Goal: Task Accomplishment & Management: Use online tool/utility

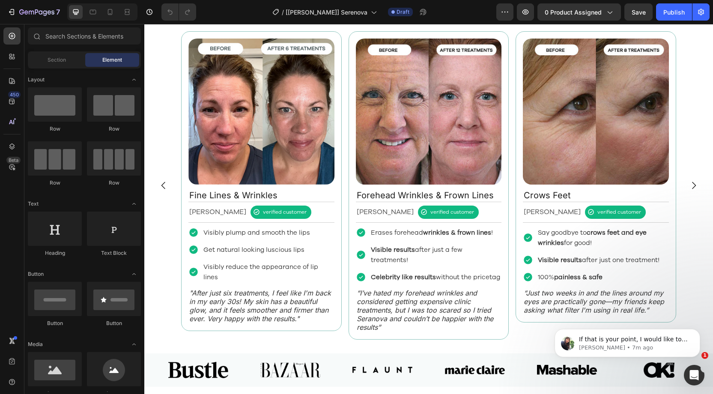
scroll to position [1003, 0]
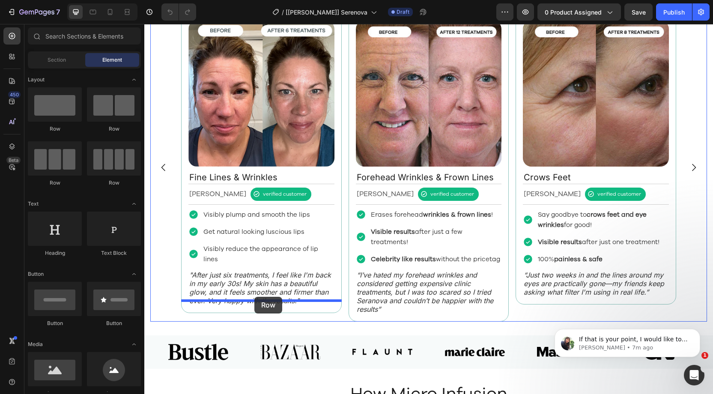
drag, startPoint x: 209, startPoint y: 135, endPoint x: 252, endPoint y: 295, distance: 165.4
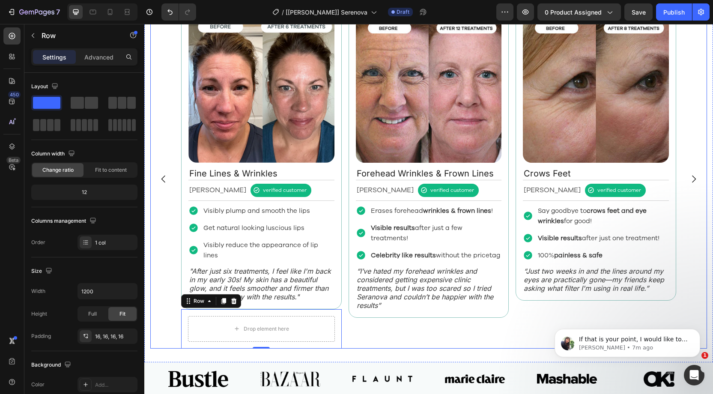
click at [345, 214] on div "Image Fine Lines & Wrinkles Text Block [PERSON_NAME] Text Block verified custom…" at bounding box center [428, 178] width 495 height 339
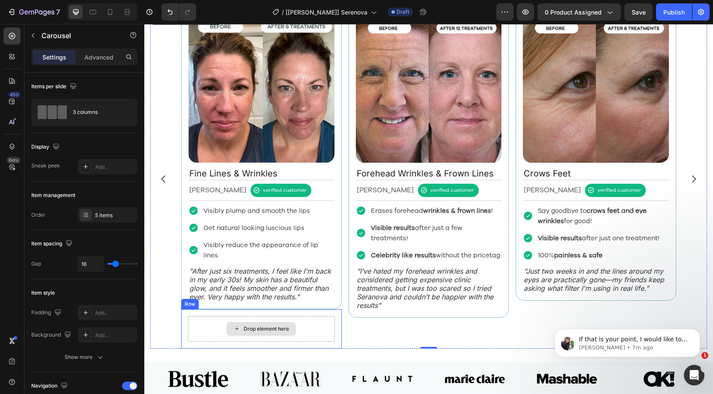
click at [294, 309] on div "Drop element here Row" at bounding box center [261, 328] width 161 height 39
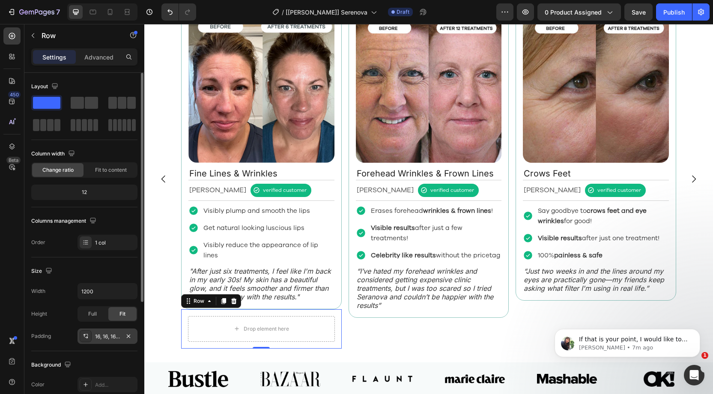
click at [108, 333] on div "16, 16, 16, 16" at bounding box center [107, 337] width 25 height 8
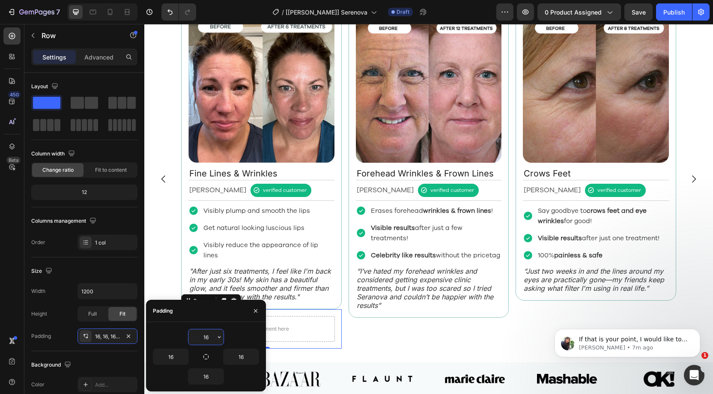
click at [208, 335] on input "16" at bounding box center [205, 336] width 35 height 15
drag, startPoint x: 206, startPoint y: 353, endPoint x: 206, endPoint y: 341, distance: 12.0
click at [207, 351] on button "button" at bounding box center [206, 357] width 12 height 12
click at [208, 339] on input "16" at bounding box center [205, 336] width 35 height 15
drag, startPoint x: 208, startPoint y: 339, endPoint x: 203, endPoint y: 340, distance: 5.6
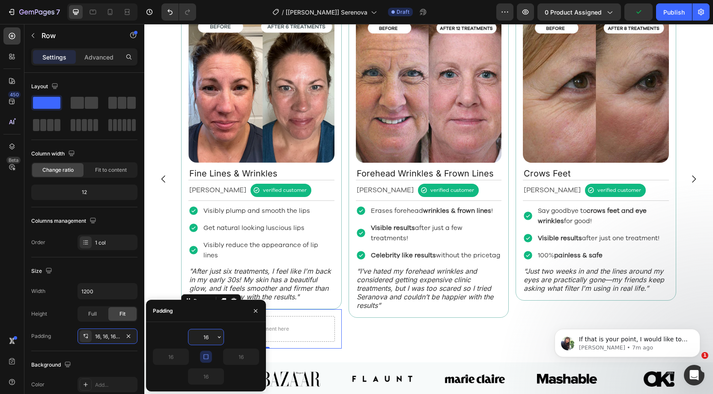
click at [203, 340] on input "16" at bounding box center [205, 336] width 35 height 15
type input "8"
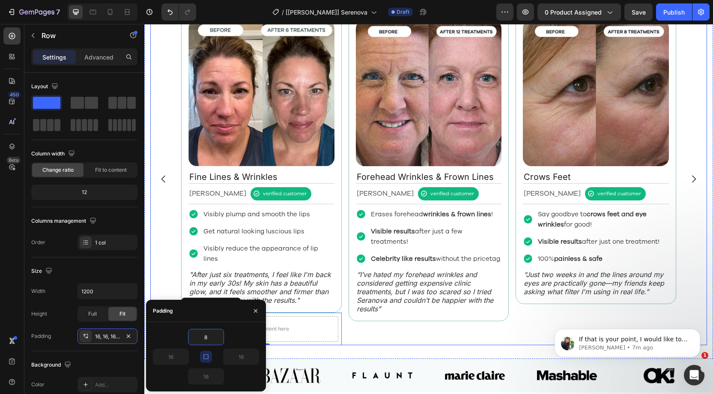
click at [369, 322] on div "Image Forehead Wrinkles & Frown Lines Text Block [PERSON_NAME] Text Block verif…" at bounding box center [429, 179] width 161 height 332
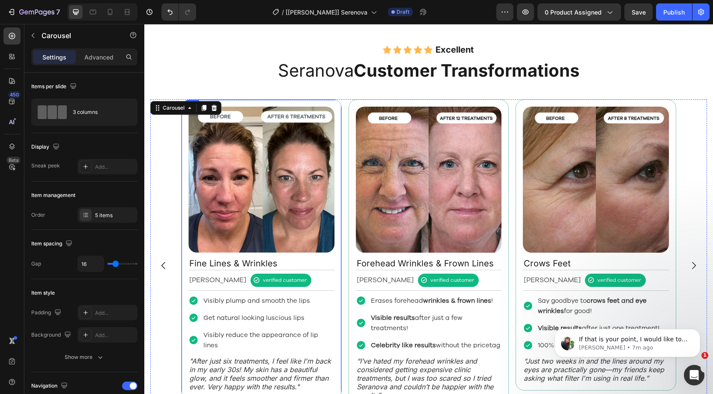
scroll to position [920, 0]
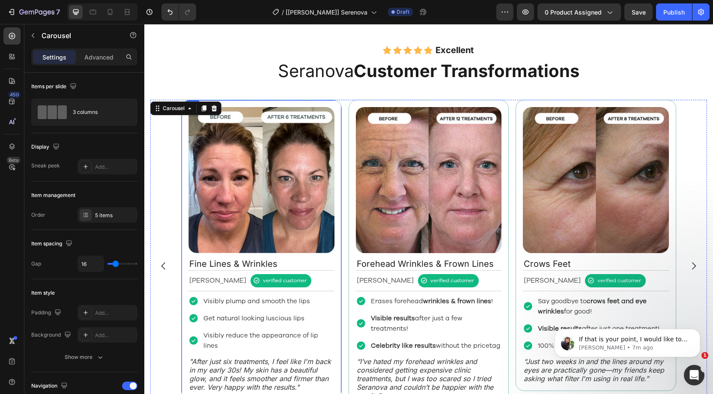
click at [184, 130] on div "Image Fine Lines & Wrinkles Text Block [PERSON_NAME] Text Block verified custom…" at bounding box center [261, 250] width 161 height 300
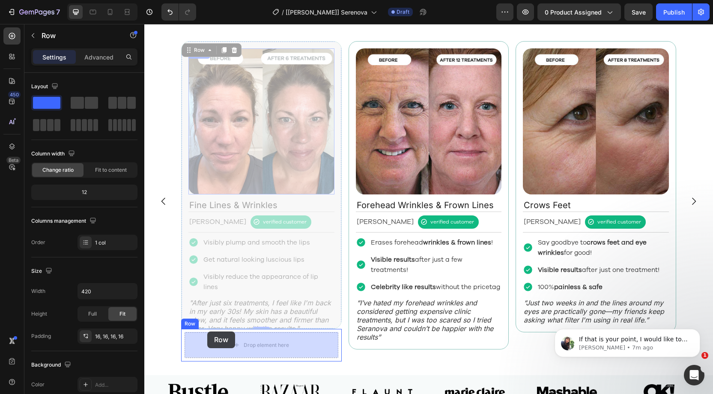
drag, startPoint x: 196, startPoint y: 106, endPoint x: 207, endPoint y: 332, distance: 226.0
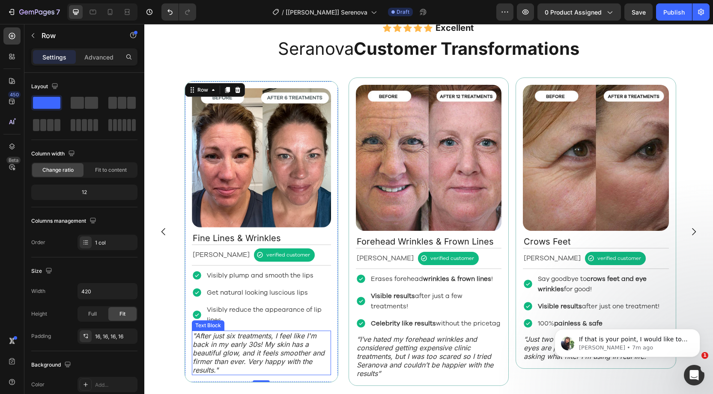
scroll to position [938, 0]
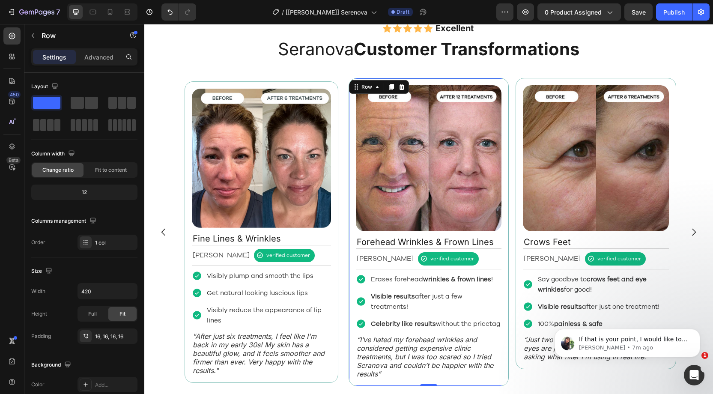
drag, startPoint x: 349, startPoint y: 118, endPoint x: 342, endPoint y: 117, distance: 6.9
click at [350, 118] on div "Image Forehead Wrinkles & Frown Lines Text Block [PERSON_NAME] Text Block verif…" at bounding box center [429, 232] width 161 height 308
click at [187, 78] on div "Image Fine Lines & Wrinkles Text Block [PERSON_NAME] Text Block verified custom…" at bounding box center [261, 232] width 161 height 308
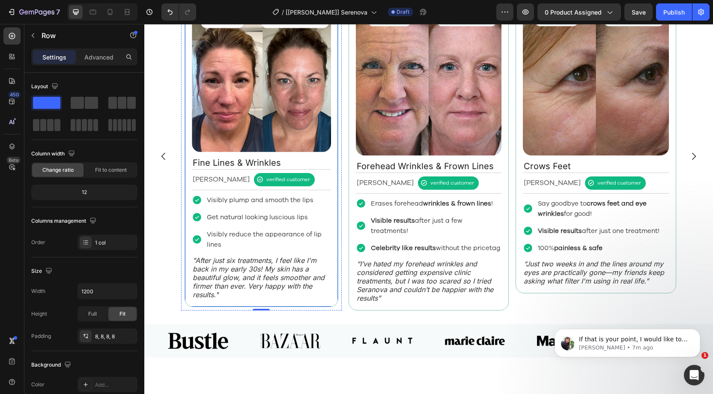
scroll to position [1034, 0]
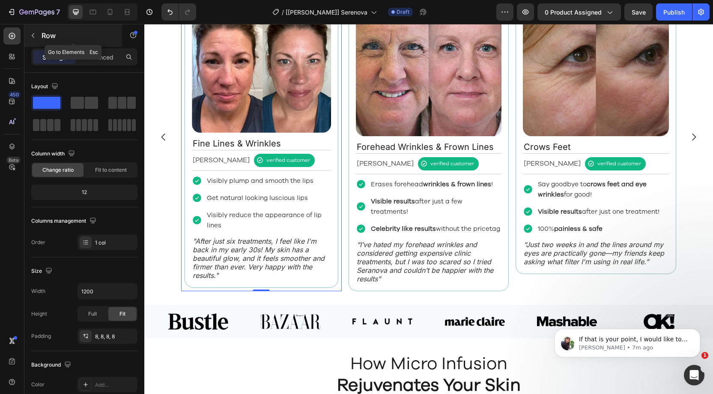
click at [36, 36] on button "button" at bounding box center [33, 36] width 14 height 14
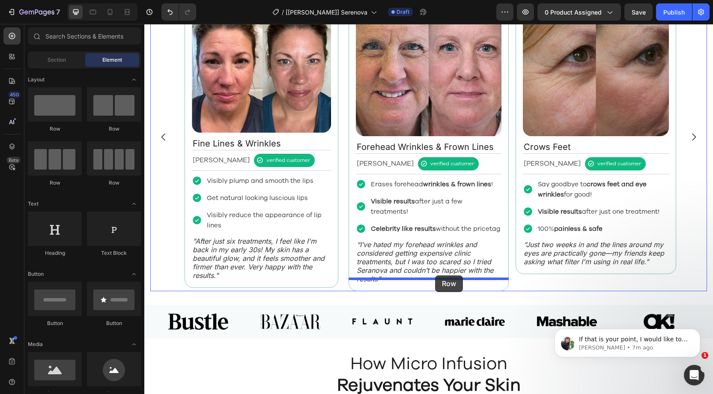
drag, startPoint x: 212, startPoint y: 132, endPoint x: 435, endPoint y: 275, distance: 265.3
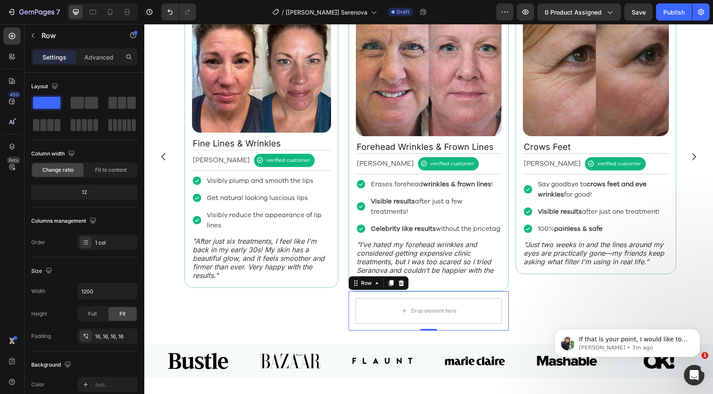
scroll to position [1042, 0]
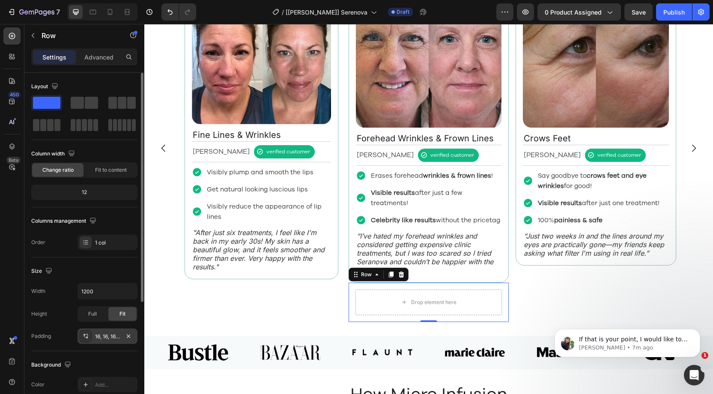
click at [109, 336] on div "16, 16, 16, 16" at bounding box center [107, 337] width 25 height 8
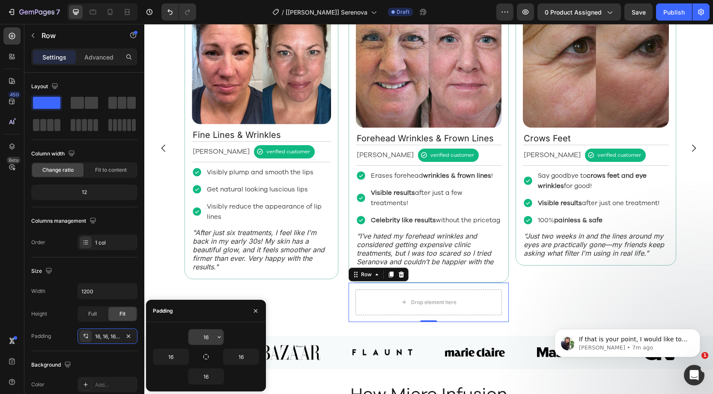
click at [212, 337] on input "16" at bounding box center [205, 336] width 35 height 15
drag, startPoint x: 207, startPoint y: 357, endPoint x: 213, endPoint y: 343, distance: 15.9
click at [210, 356] on button "button" at bounding box center [206, 357] width 12 height 12
click at [211, 337] on input "16" at bounding box center [205, 336] width 35 height 15
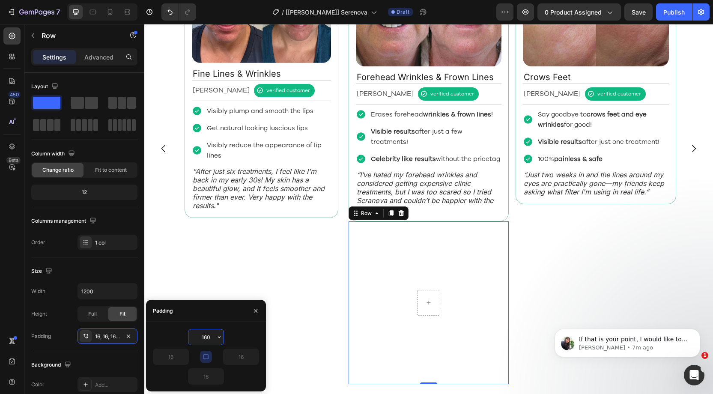
drag, startPoint x: 212, startPoint y: 335, endPoint x: 194, endPoint y: 335, distance: 17.6
click at [194, 335] on input "160" at bounding box center [205, 336] width 35 height 15
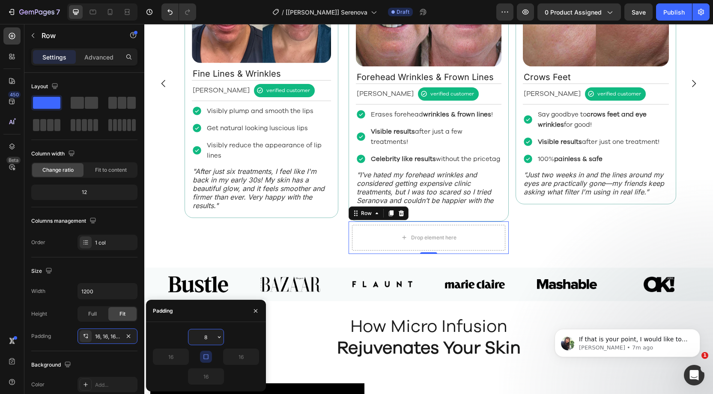
scroll to position [1039, 0]
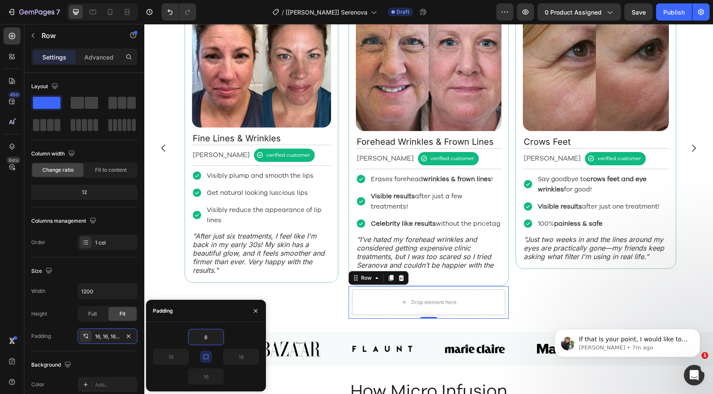
type input "8"
click at [214, 318] on div "Padding" at bounding box center [206, 311] width 120 height 22
type input "8"
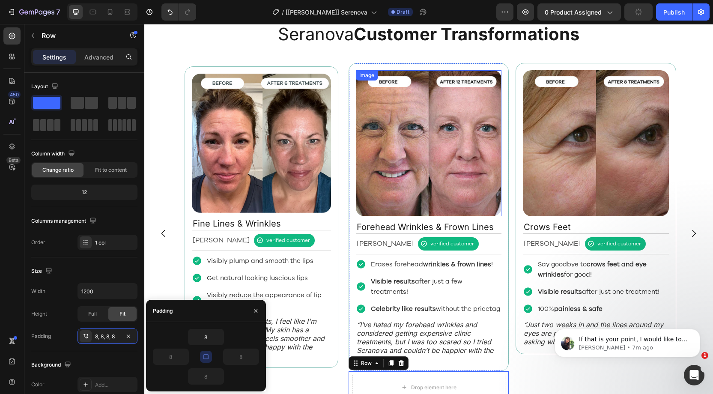
scroll to position [950, 0]
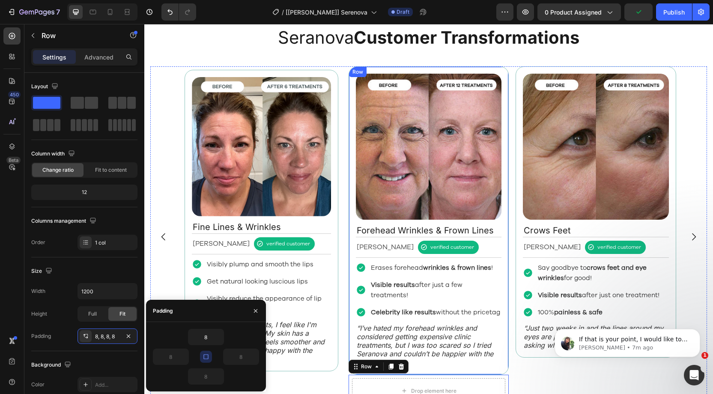
click at [354, 81] on div "Image Forehead Wrinkles & Frown Lines Text Block [PERSON_NAME] Text Block verif…" at bounding box center [429, 220] width 161 height 308
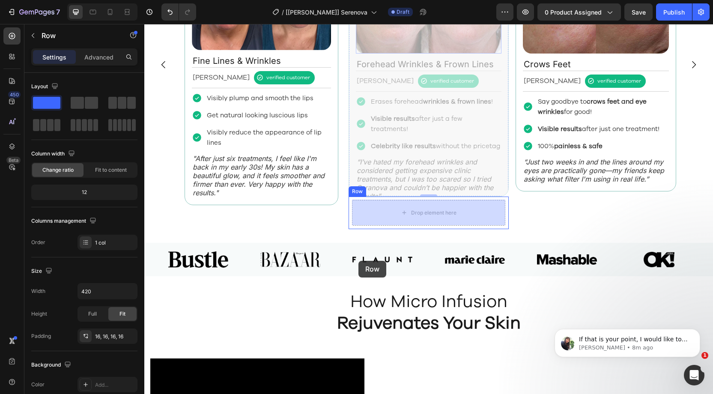
scroll to position [1159, 0]
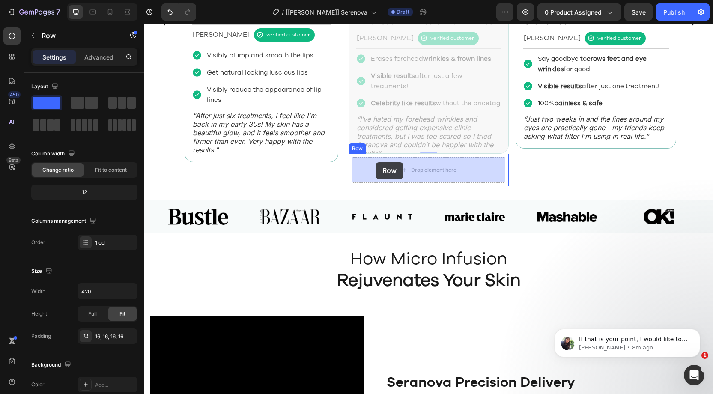
drag, startPoint x: 368, startPoint y: 76, endPoint x: 376, endPoint y: 162, distance: 86.5
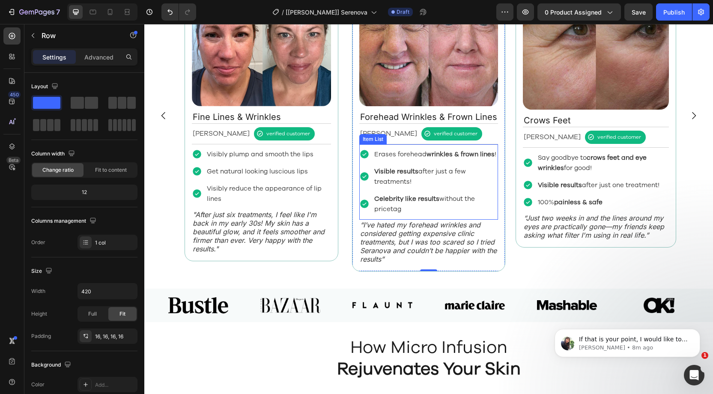
scroll to position [1059, 0]
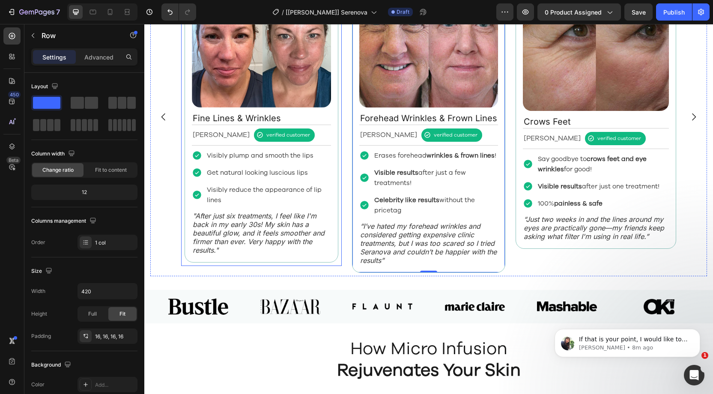
click at [338, 257] on div "Image Fine Lines & Wrinkles Text Block [PERSON_NAME] Text Block verified custom…" at bounding box center [262, 112] width 154 height 302
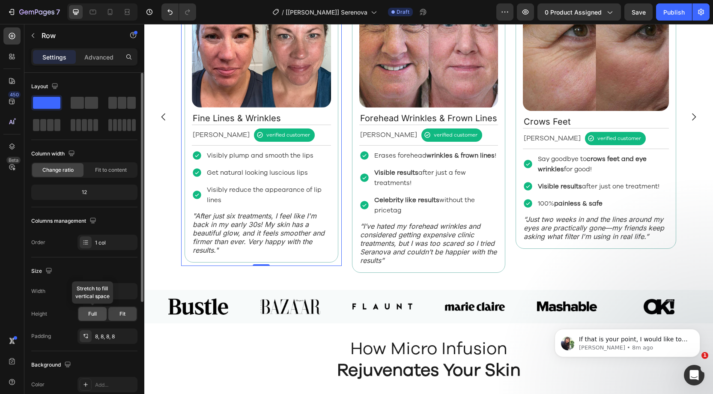
click at [93, 311] on span "Full" at bounding box center [92, 314] width 9 height 8
click at [335, 248] on div "Image Fine Lines & Wrinkles Text Block [PERSON_NAME] Text Block verified custom…" at bounding box center [262, 112] width 154 height 302
click at [90, 311] on span "Full" at bounding box center [92, 314] width 9 height 8
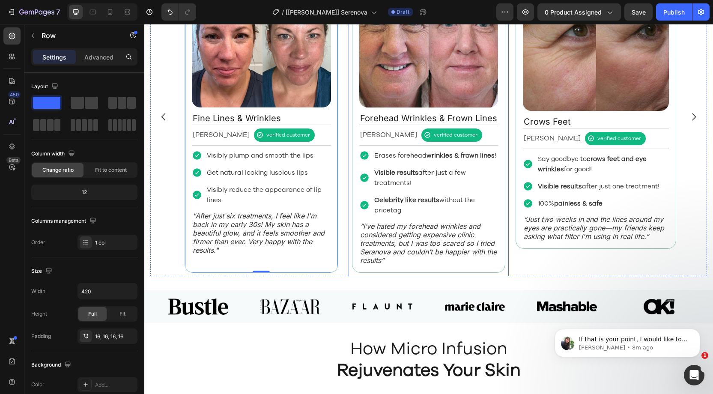
click at [350, 267] on div "Image Forehead Wrinkles & Frown Lines Text Block [PERSON_NAME] Text Block verif…" at bounding box center [429, 117] width 161 height 319
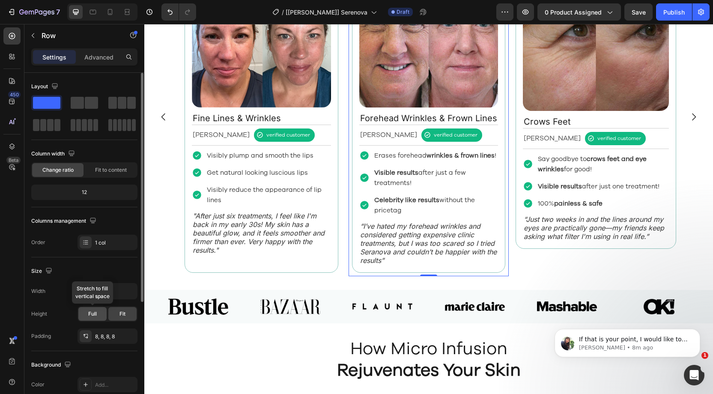
click at [96, 311] on span "Full" at bounding box center [92, 314] width 9 height 8
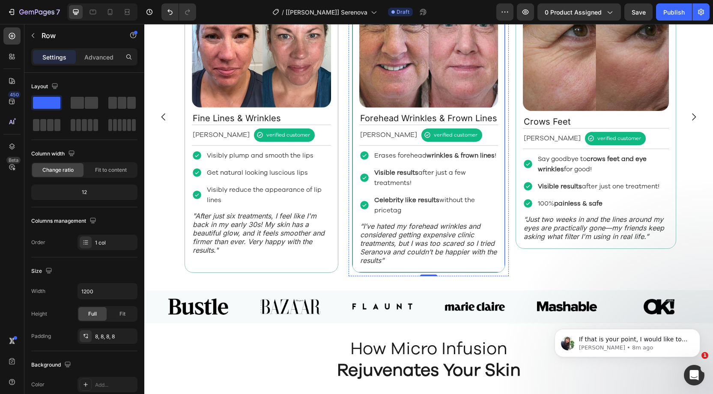
click at [364, 267] on div "Image Forehead Wrinkles & Frown Lines Text Block [PERSON_NAME] Text Block verif…" at bounding box center [429, 117] width 154 height 312
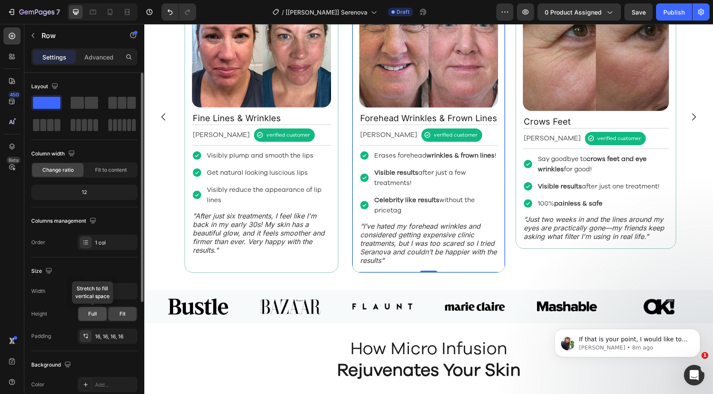
click at [101, 311] on div "Full" at bounding box center [92, 314] width 28 height 14
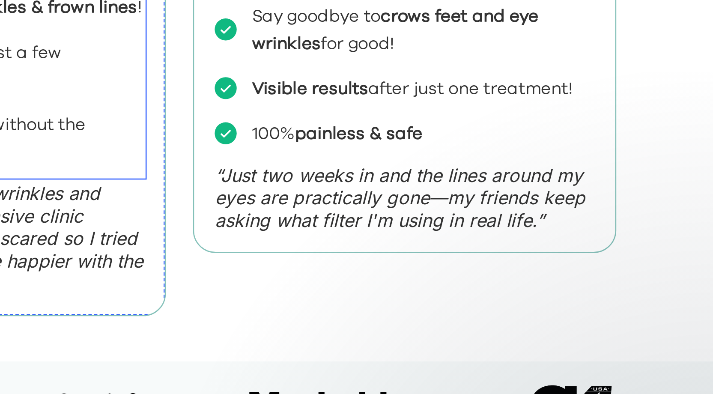
scroll to position [0, 0]
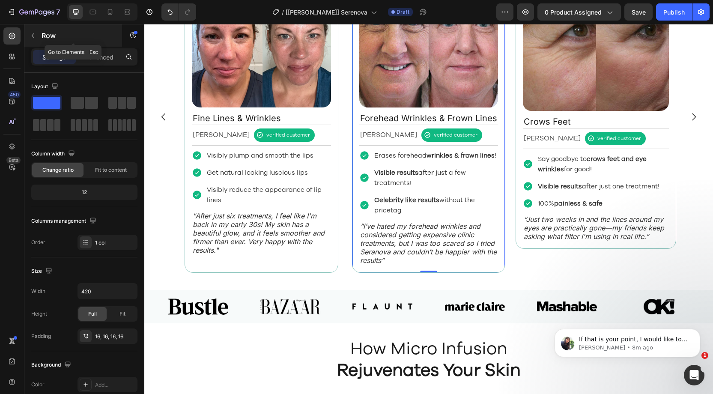
click at [32, 36] on icon "button" at bounding box center [33, 35] width 7 height 7
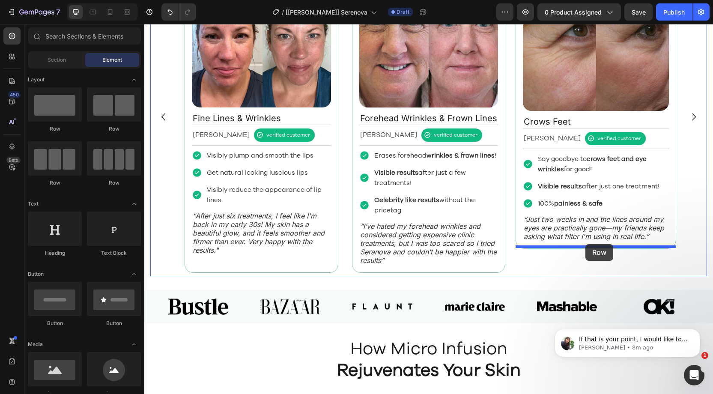
drag, startPoint x: 216, startPoint y: 131, endPoint x: 586, endPoint y: 243, distance: 386.8
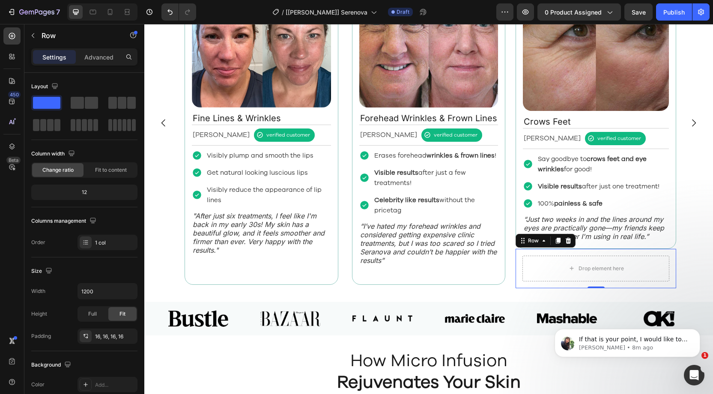
scroll to position [1064, 0]
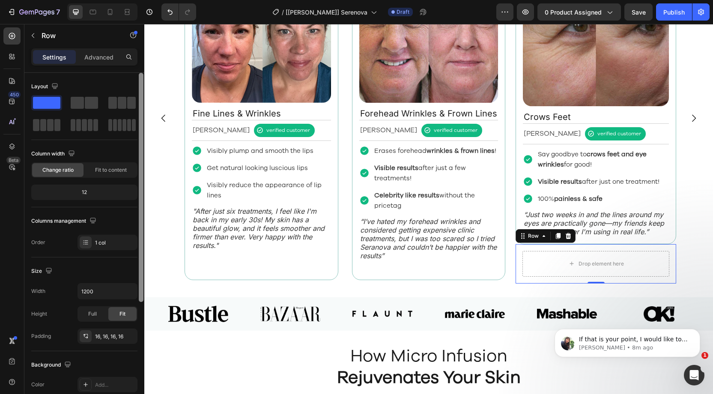
drag, startPoint x: 105, startPoint y: 335, endPoint x: 142, endPoint y: 333, distance: 36.9
click at [106, 335] on div "16, 16, 16, 16" at bounding box center [115, 337] width 40 height 8
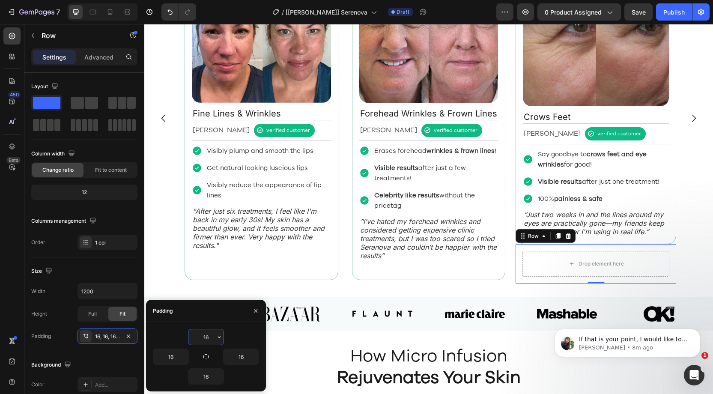
click at [211, 337] on input "16" at bounding box center [205, 336] width 35 height 15
drag, startPoint x: 208, startPoint y: 356, endPoint x: 212, endPoint y: 337, distance: 19.3
click at [209, 355] on icon "button" at bounding box center [206, 356] width 7 height 7
click at [212, 337] on input "16" at bounding box center [205, 336] width 35 height 15
drag, startPoint x: 212, startPoint y: 337, endPoint x: 200, endPoint y: 337, distance: 11.1
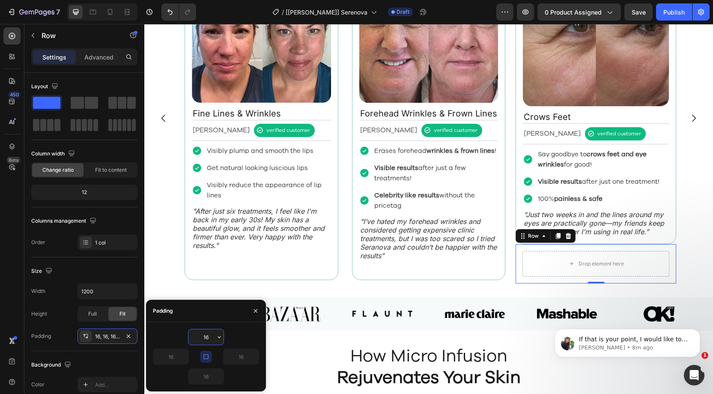
click at [200, 337] on input "16" at bounding box center [205, 336] width 35 height 15
type input "0"
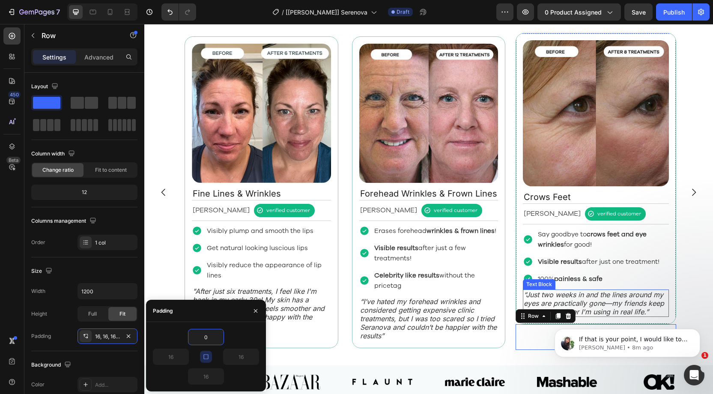
scroll to position [979, 0]
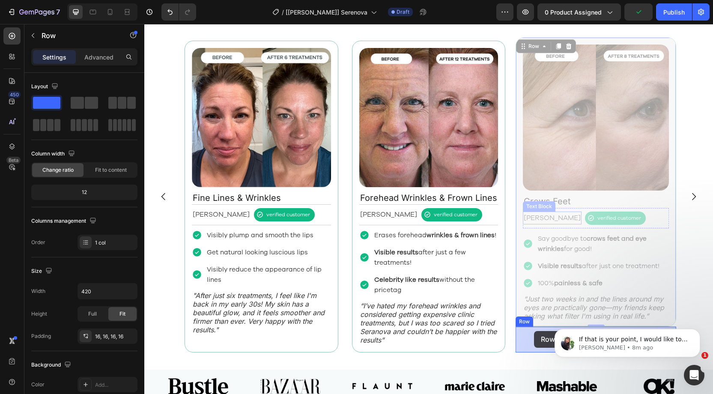
drag, startPoint x: 526, startPoint y: 42, endPoint x: 534, endPoint y: 331, distance: 288.8
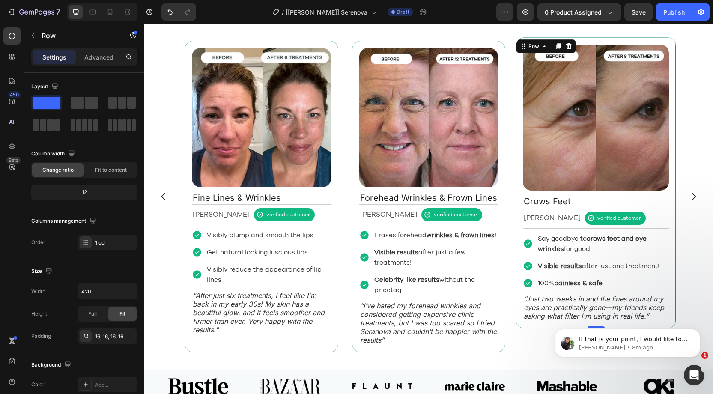
click at [527, 321] on div "Image Crows Feet Text Block [PERSON_NAME] Text Block verified customer Item Lis…" at bounding box center [596, 182] width 161 height 291
click at [536, 45] on div "Row" at bounding box center [534, 46] width 14 height 8
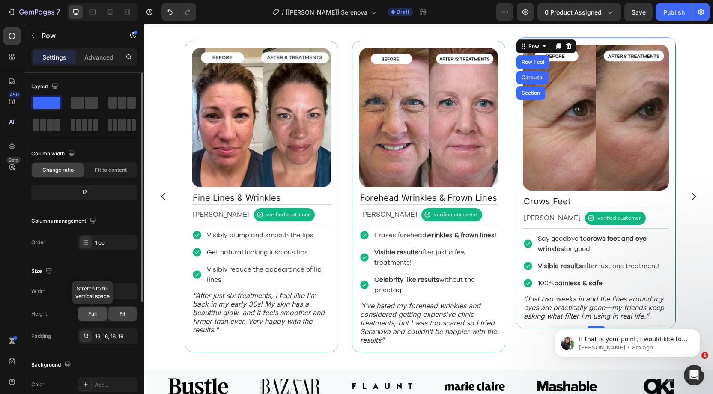
click at [95, 310] on span "Full" at bounding box center [92, 314] width 9 height 8
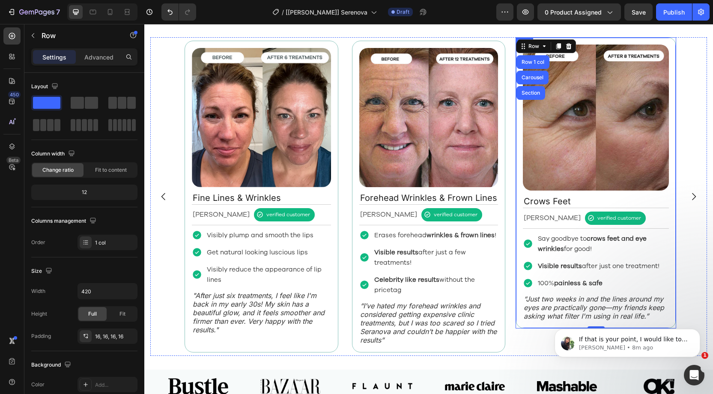
click at [516, 326] on div "Image Crows Feet Text Block [PERSON_NAME] Text Block verified customer Item Lis…" at bounding box center [596, 182] width 161 height 291
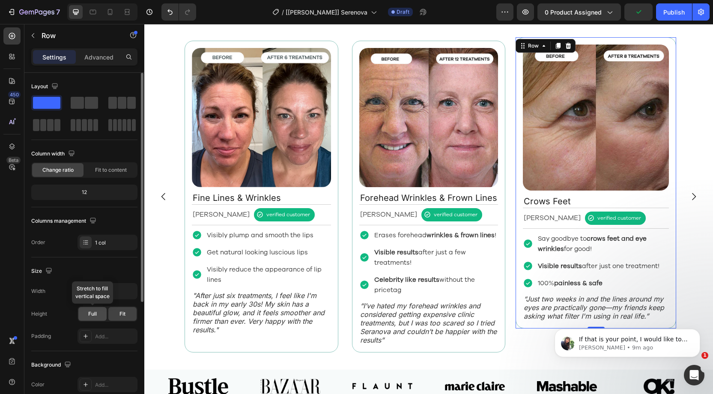
click at [98, 313] on div "Full" at bounding box center [92, 314] width 28 height 14
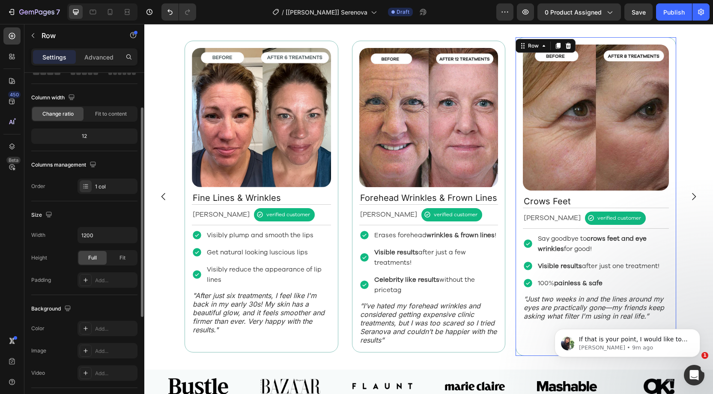
scroll to position [57, 0]
click at [103, 281] on div "Add..." at bounding box center [115, 280] width 40 height 8
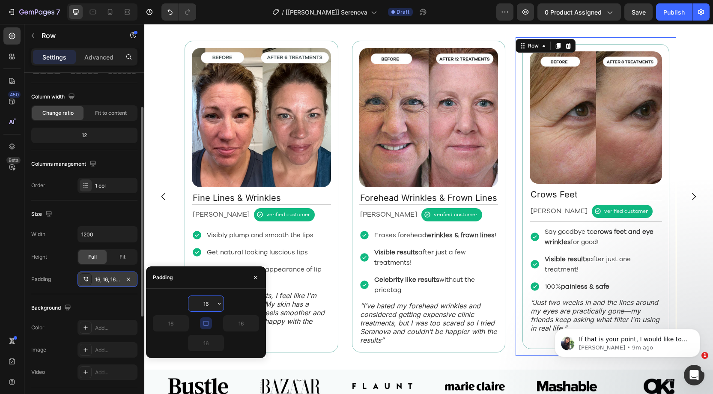
type input "8"
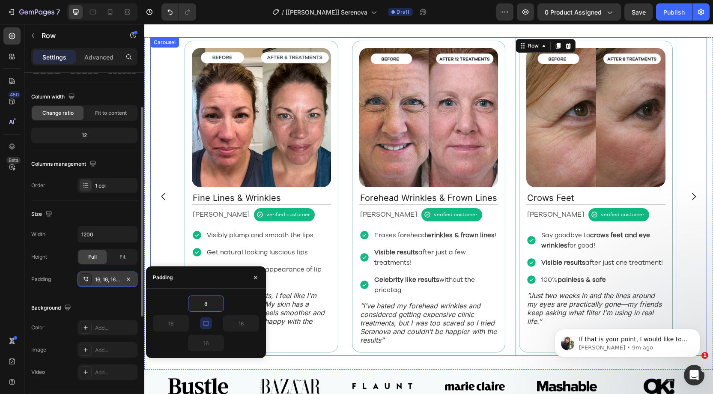
click at [509, 347] on div "Image Fine Lines & Wrinkles Text Block [PERSON_NAME] Text Block verified custom…" at bounding box center [428, 196] width 495 height 319
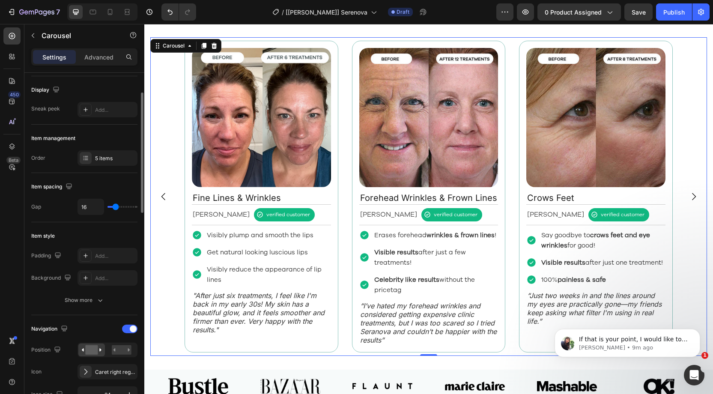
scroll to position [0, 0]
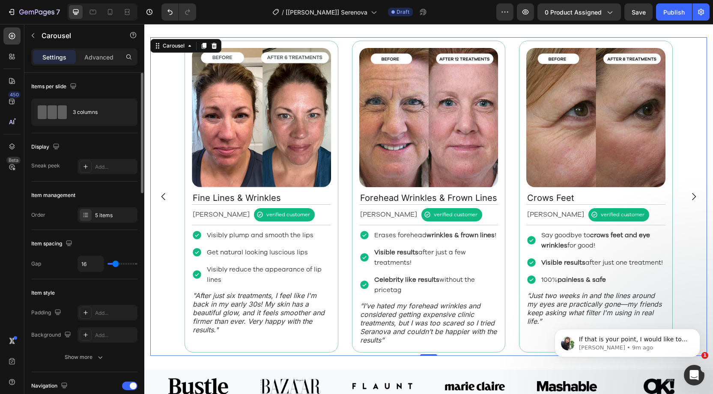
click at [693, 195] on icon "Carousel Next Arrow" at bounding box center [694, 196] width 10 height 10
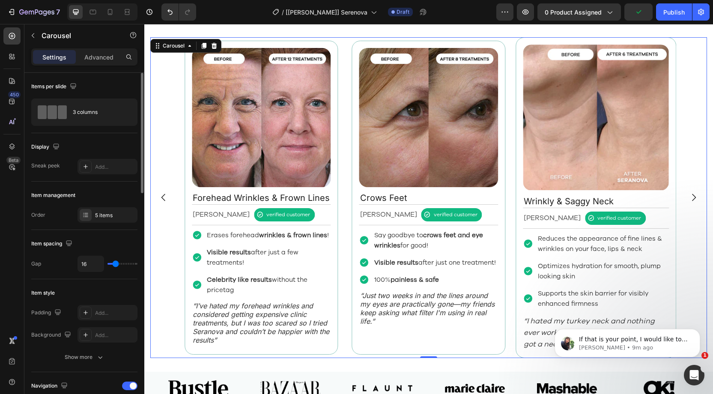
click at [693, 195] on icon "Carousel Next Arrow" at bounding box center [694, 197] width 10 height 10
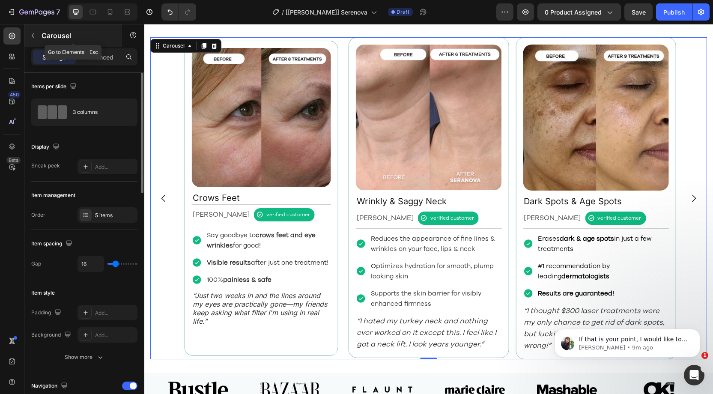
click at [33, 36] on icon "button" at bounding box center [33, 35] width 7 height 7
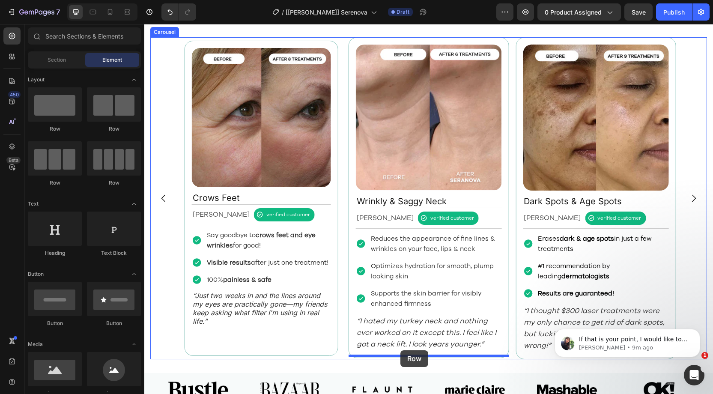
drag, startPoint x: 203, startPoint y: 132, endPoint x: 396, endPoint y: 349, distance: 290.6
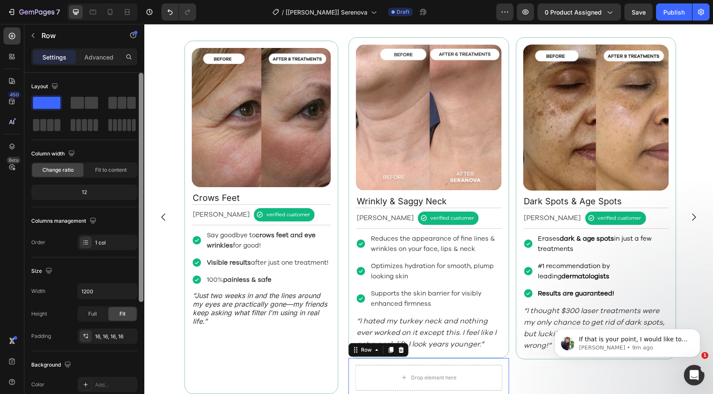
drag, startPoint x: 101, startPoint y: 334, endPoint x: 140, endPoint y: 343, distance: 39.6
click at [101, 334] on div "16, 16, 16, 16" at bounding box center [115, 337] width 40 height 8
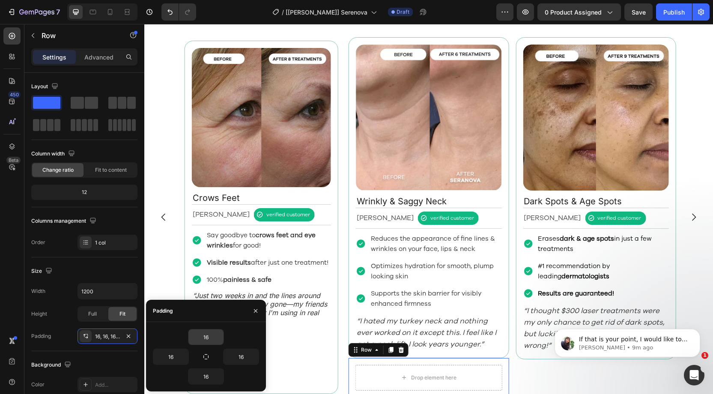
drag, startPoint x: 206, startPoint y: 357, endPoint x: 210, endPoint y: 344, distance: 13.5
click at [206, 356] on icon "button" at bounding box center [206, 356] width 7 height 7
click at [211, 341] on input "16" at bounding box center [205, 336] width 35 height 15
type input "0"
type input "8"
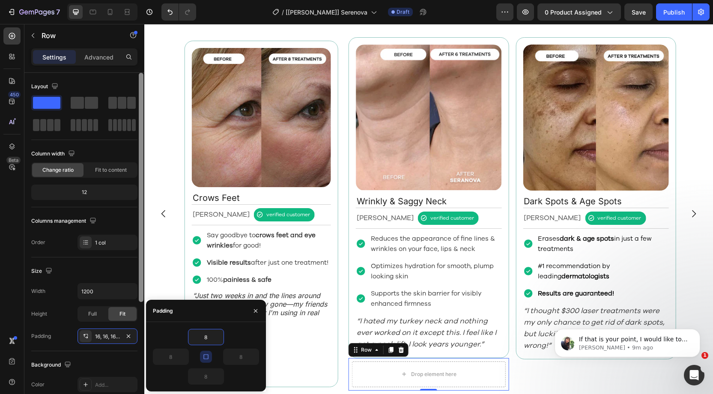
drag, startPoint x: 102, startPoint y: 263, endPoint x: 141, endPoint y: 265, distance: 39.0
click at [102, 264] on div "Size" at bounding box center [84, 271] width 106 height 14
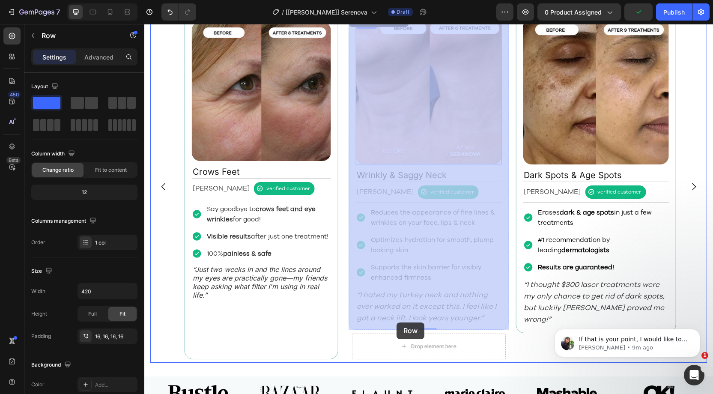
scroll to position [1033, 0]
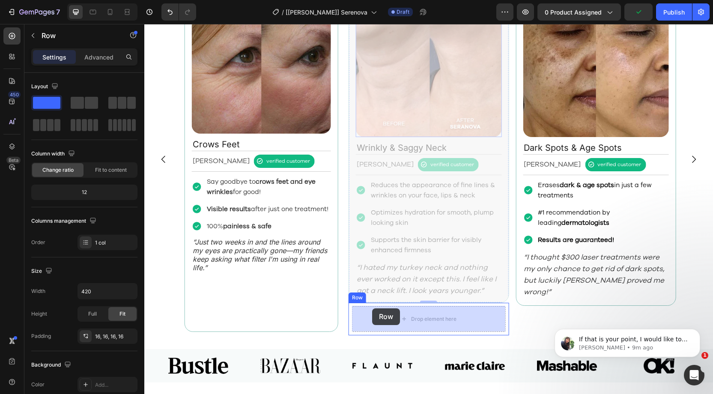
drag, startPoint x: 356, startPoint y: 43, endPoint x: 372, endPoint y: 308, distance: 266.0
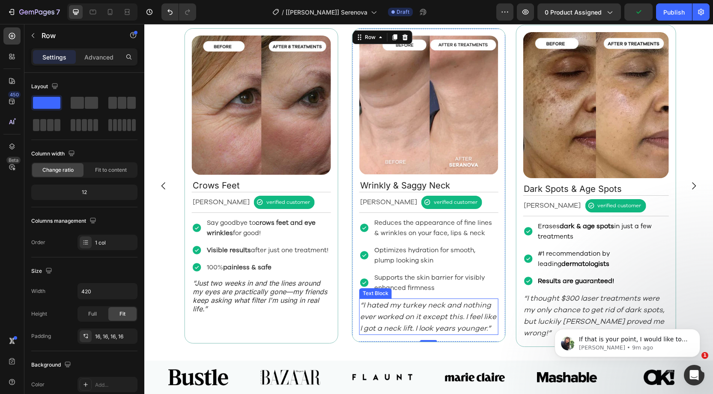
scroll to position [990, 0]
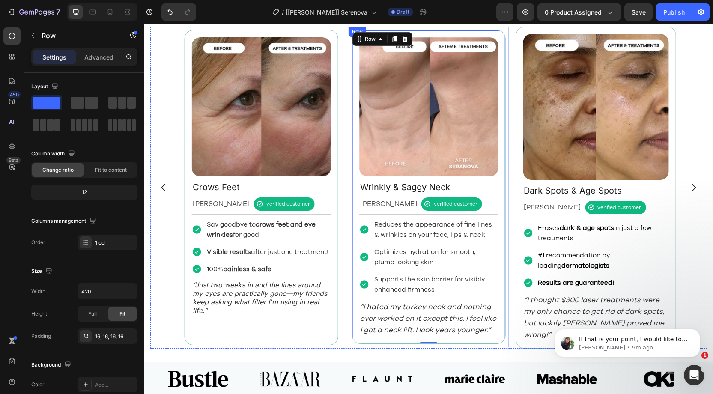
drag, startPoint x: 350, startPoint y: 342, endPoint x: 352, endPoint y: 338, distance: 4.4
click at [350, 342] on div "Image Wrinkly & Saggy Neck Text Block [PERSON_NAME] Text Block verified custome…" at bounding box center [429, 187] width 161 height 321
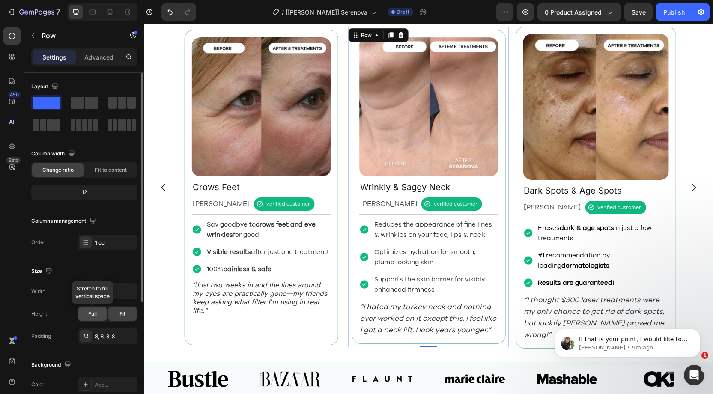
click at [95, 314] on span "Full" at bounding box center [92, 314] width 9 height 8
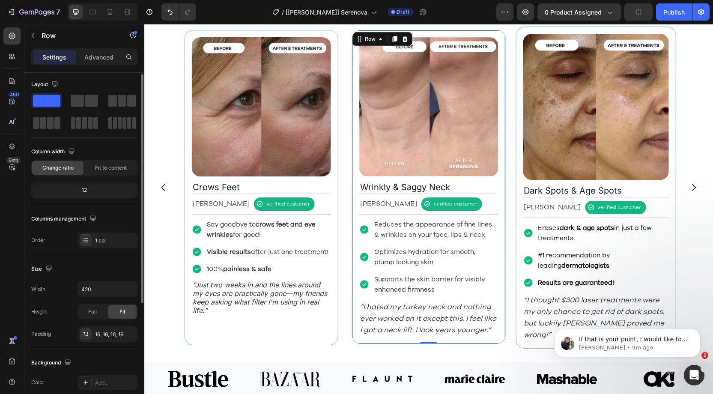
click at [358, 338] on div "Image Wrinkly & Saggy Neck Text Block [PERSON_NAME] Text Block verified custome…" at bounding box center [429, 187] width 154 height 314
click at [98, 310] on div "Full" at bounding box center [92, 312] width 28 height 14
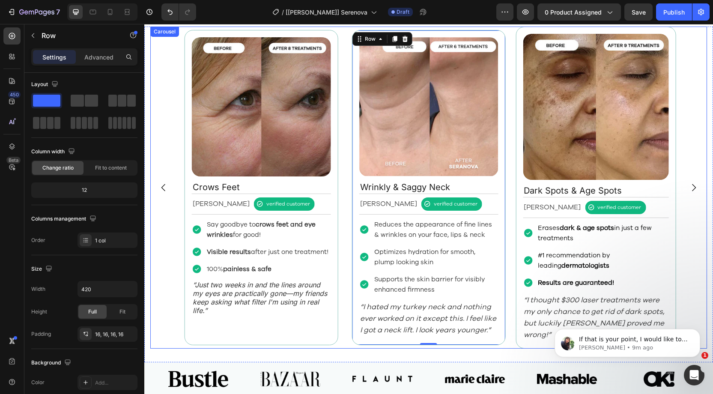
click at [698, 185] on icon "Carousel Next Arrow" at bounding box center [694, 187] width 10 height 10
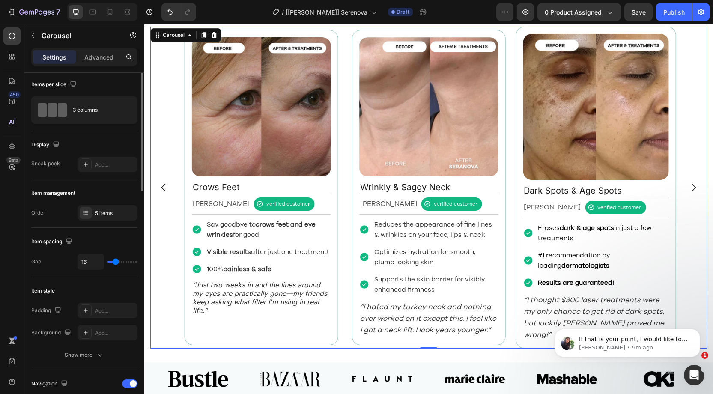
scroll to position [0, 0]
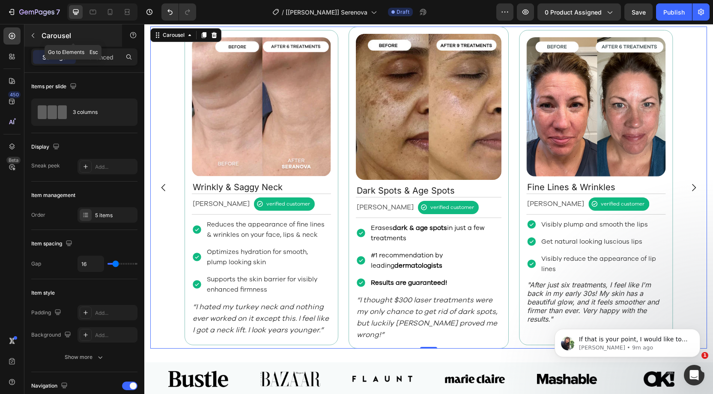
click at [30, 37] on icon "button" at bounding box center [33, 35] width 7 height 7
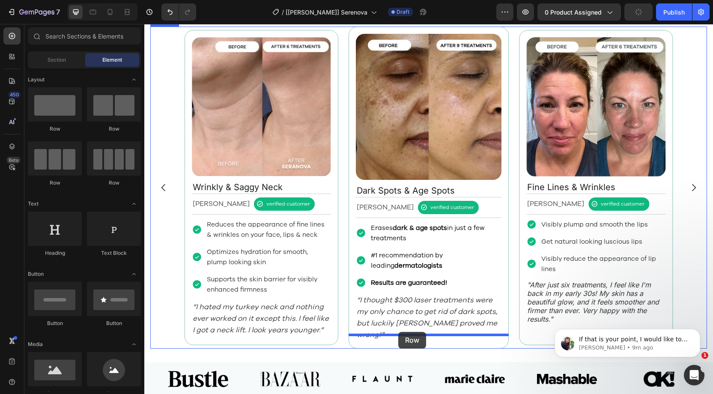
drag, startPoint x: 205, startPoint y: 130, endPoint x: 388, endPoint y: 329, distance: 270.4
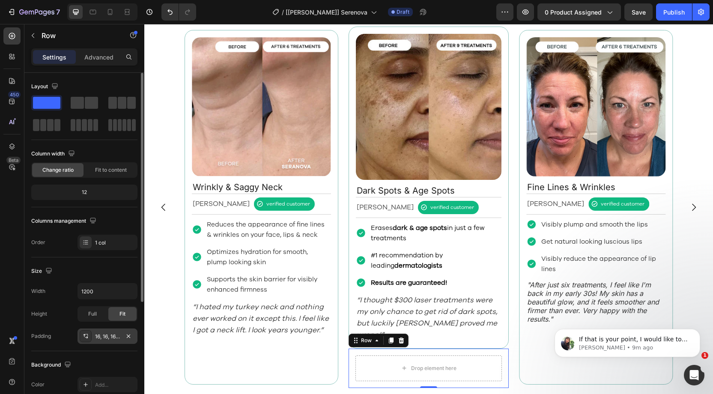
click at [103, 334] on div "16, 16, 16, 16" at bounding box center [107, 337] width 25 height 8
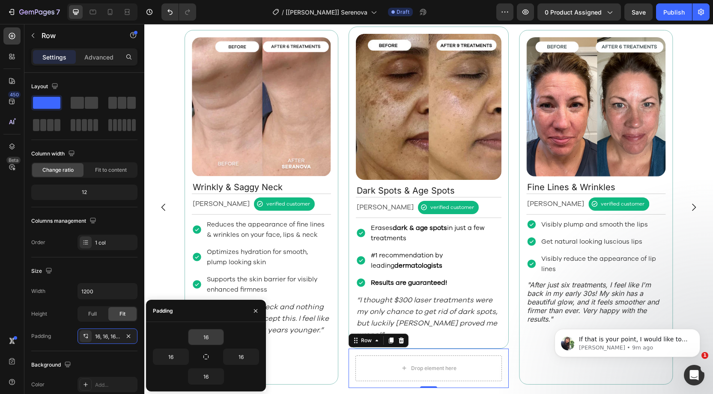
drag, startPoint x: 206, startPoint y: 356, endPoint x: 212, endPoint y: 341, distance: 16.9
click at [209, 353] on button "button" at bounding box center [206, 357] width 12 height 12
click at [212, 338] on input "16" at bounding box center [205, 336] width 35 height 15
type input "8"
click at [205, 314] on div "Padding" at bounding box center [206, 311] width 120 height 22
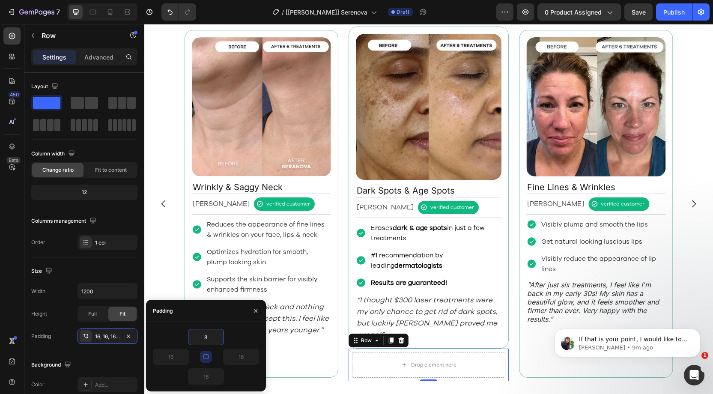
type input "8"
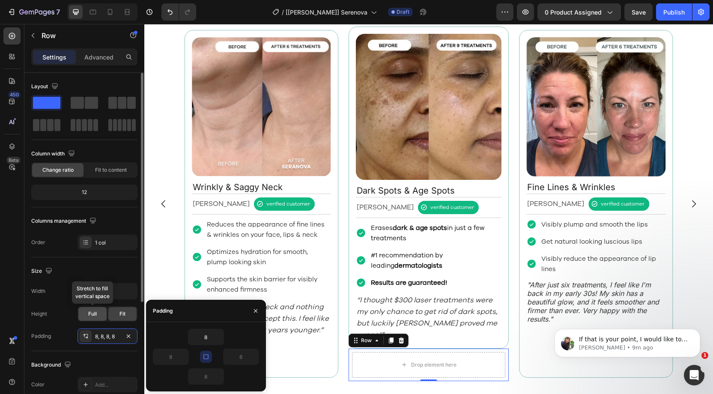
click at [94, 314] on span "Full" at bounding box center [92, 314] width 9 height 8
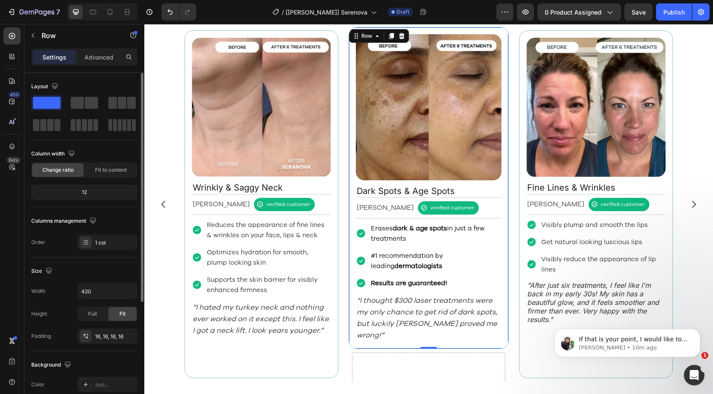
scroll to position [988, 0]
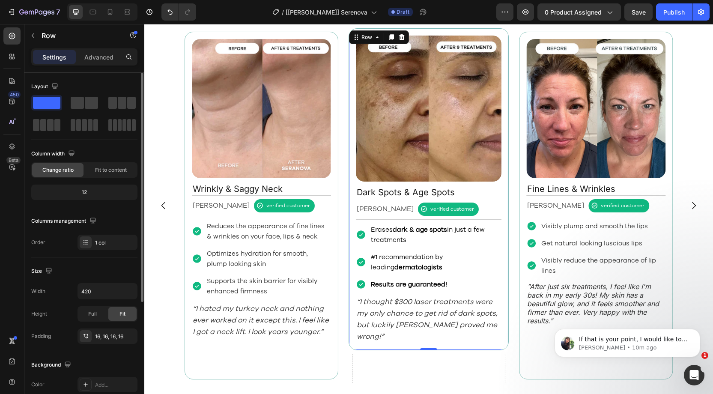
click at [353, 38] on div "Image Dark Spots & Age Spots Text Block [PERSON_NAME] Text Block verified custo…" at bounding box center [429, 189] width 161 height 322
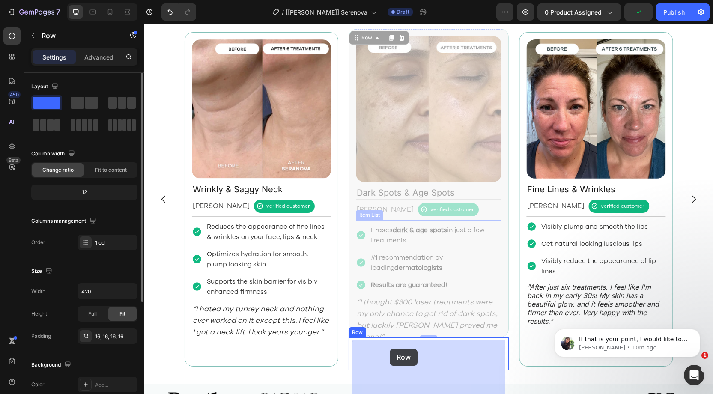
scroll to position [986, 0]
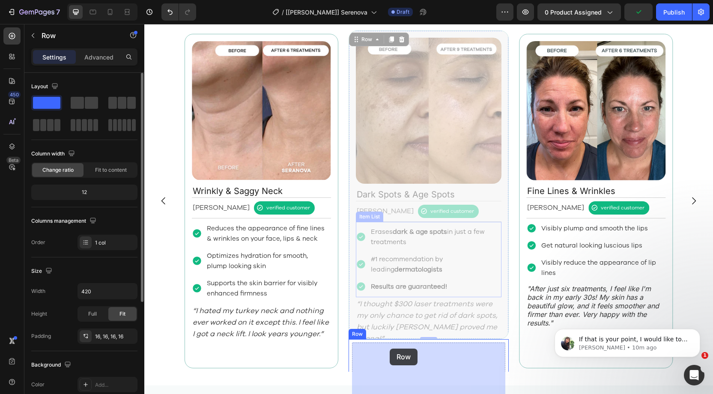
drag, startPoint x: 357, startPoint y: 36, endPoint x: 390, endPoint y: 349, distance: 313.9
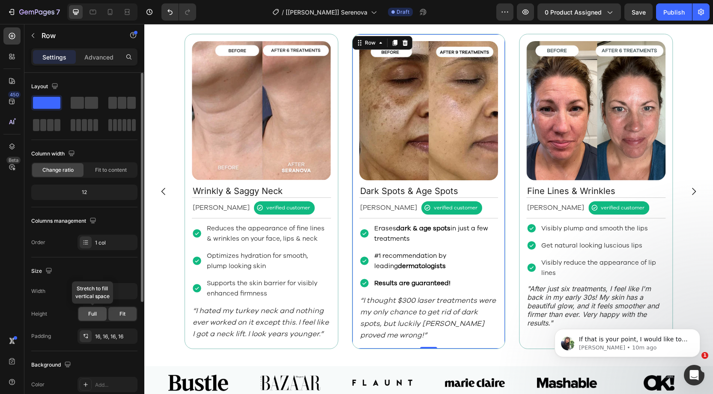
click at [90, 314] on span "Full" at bounding box center [92, 314] width 9 height 8
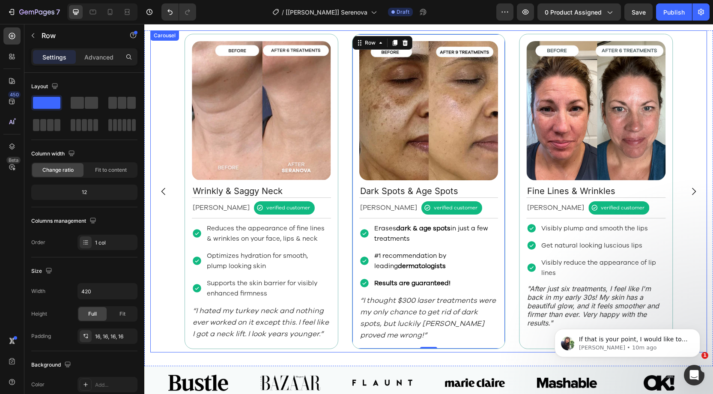
click at [514, 101] on div "Image Fine Lines & Wrinkles Text Block [PERSON_NAME] Text Block verified custom…" at bounding box center [428, 191] width 495 height 322
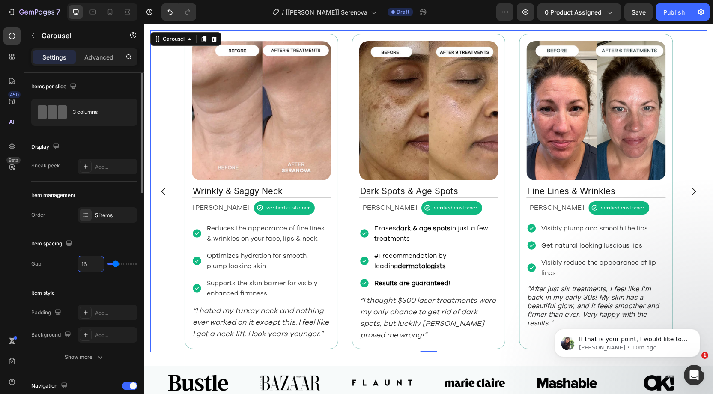
click at [89, 263] on input "16" at bounding box center [91, 263] width 26 height 15
type input "8"
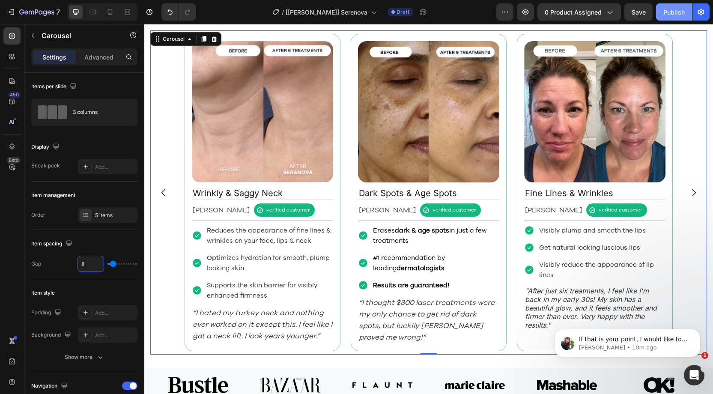
type input "8"
click at [666, 12] on div "Publish" at bounding box center [673, 12] width 21 height 9
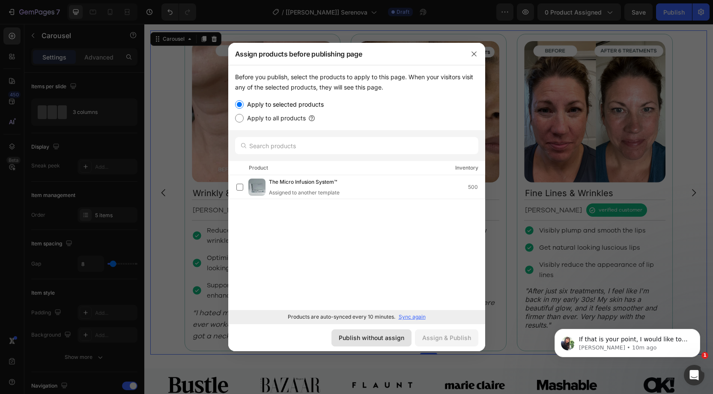
click at [398, 338] on div "Publish without assign" at bounding box center [372, 337] width 66 height 9
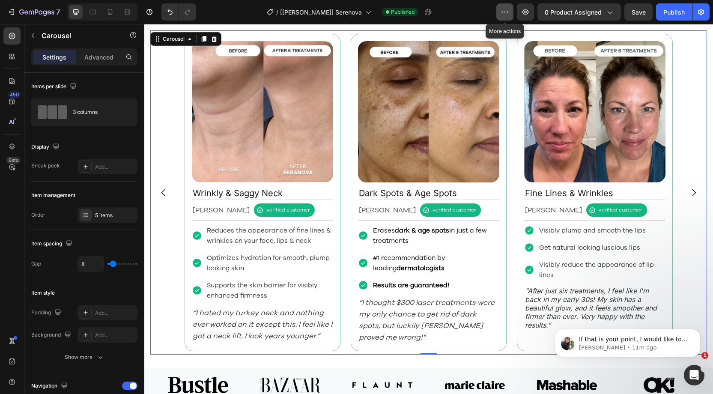
click at [506, 12] on icon "button" at bounding box center [505, 12] width 1 height 1
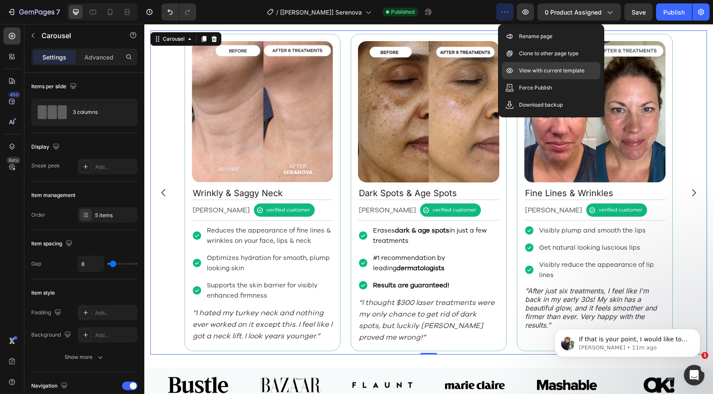
click at [537, 68] on p "View with current template" at bounding box center [552, 70] width 66 height 9
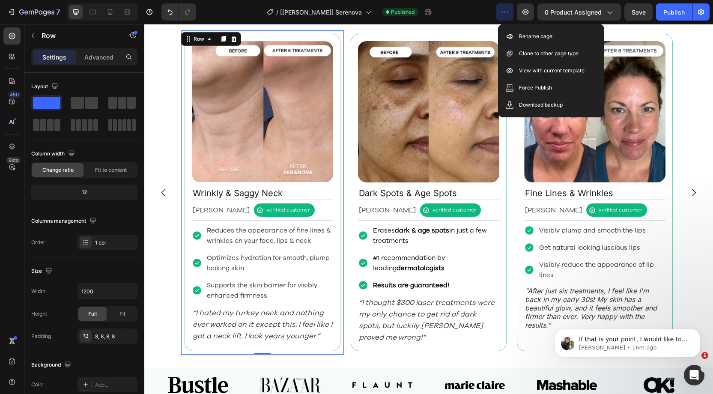
click at [340, 34] on div "Image Wrinkly & Saggy Neck Text Block [PERSON_NAME] Text Block verified custome…" at bounding box center [263, 192] width 156 height 317
click at [340, 33] on div "Image Wrinkly & Saggy Neck Text Block [PERSON_NAME] Text Block verified custome…" at bounding box center [262, 192] width 163 height 324
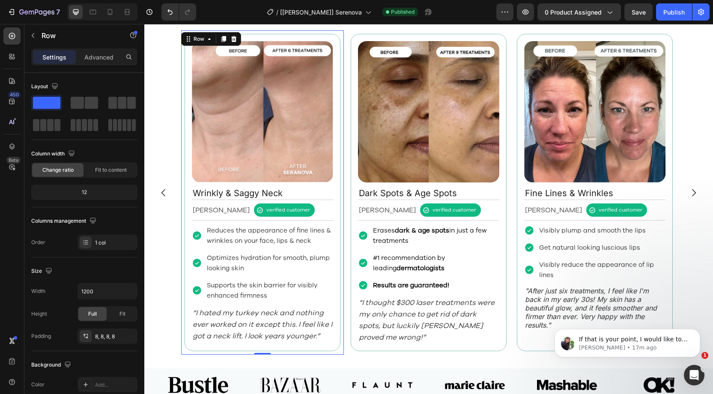
click at [495, 11] on div "/ [[PERSON_NAME]] Serenova Published" at bounding box center [349, 11] width 293 height 17
click at [111, 336] on div "8, 8, 8, 8" at bounding box center [107, 337] width 25 height 8
drag, startPoint x: 66, startPoint y: 323, endPoint x: 125, endPoint y: 157, distance: 175.8
click at [66, 323] on div "Width 1200 Height Full Fit Padding 8, 8, 8, 8" at bounding box center [84, 313] width 106 height 61
click at [699, 332] on icon "Dismiss notification" at bounding box center [697, 331] width 3 height 3
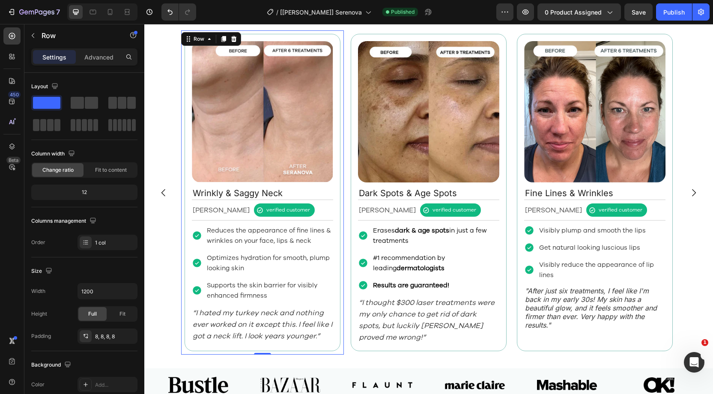
scroll to position [986, 0]
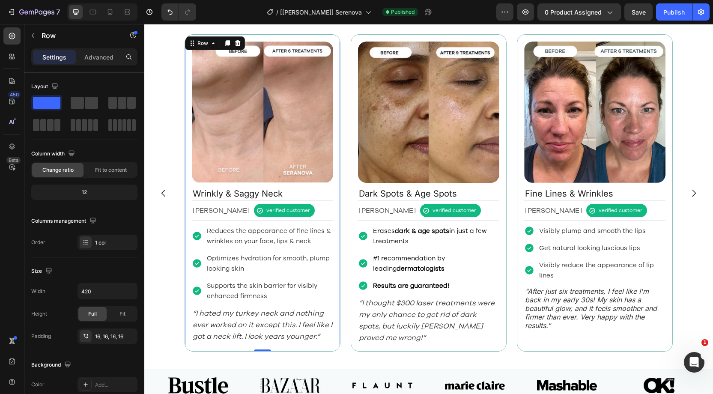
click at [187, 54] on div "Image Wrinkly & Saggy Neck Text Block [PERSON_NAME] Text Block verified custome…" at bounding box center [263, 192] width 156 height 317
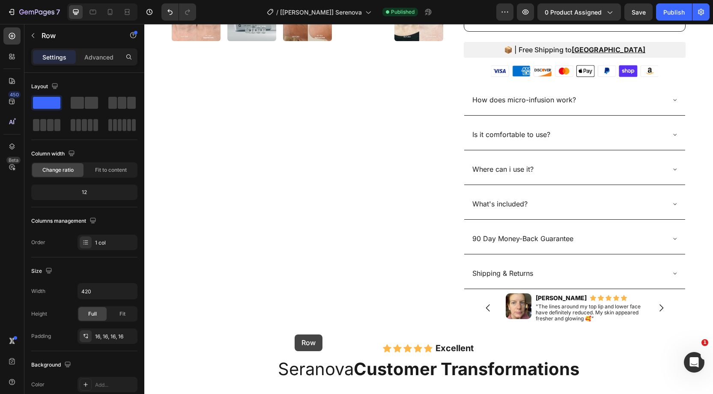
scroll to position [759, 0]
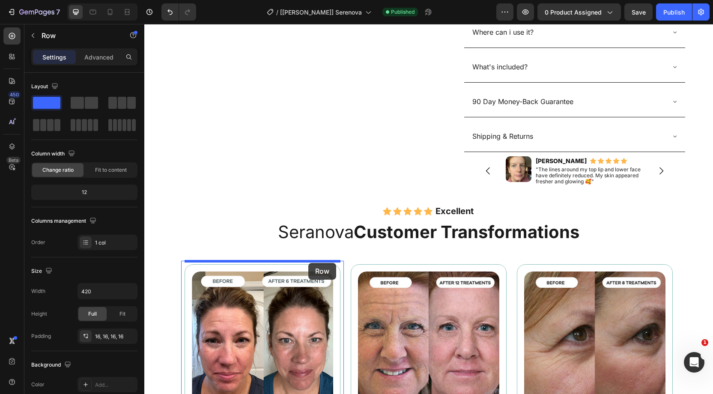
drag, startPoint x: 196, startPoint y: 45, endPoint x: 308, endPoint y: 263, distance: 245.8
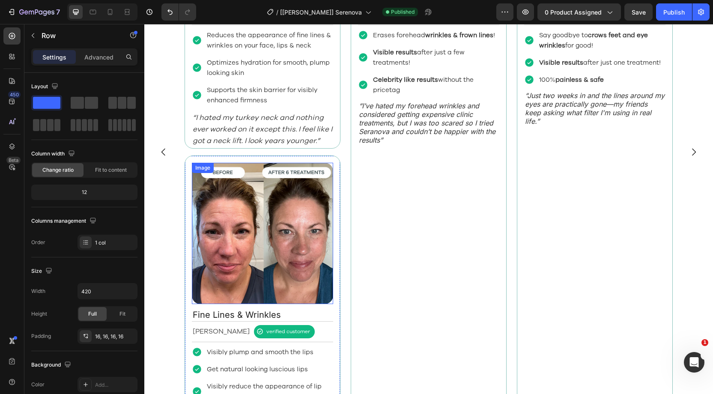
scroll to position [1183, 0]
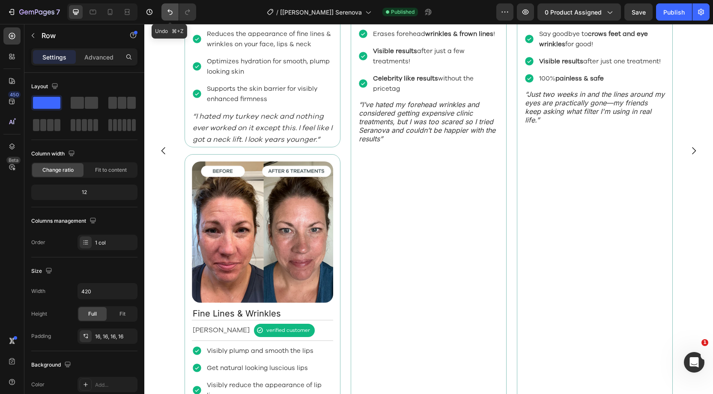
click at [167, 11] on icon "Undo/Redo" at bounding box center [170, 12] width 9 height 9
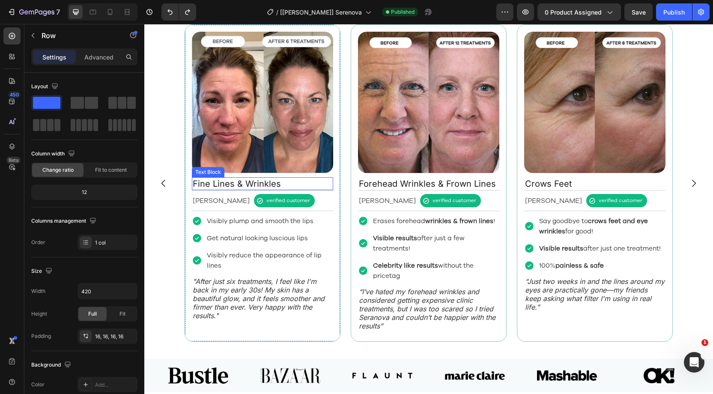
scroll to position [994, 0]
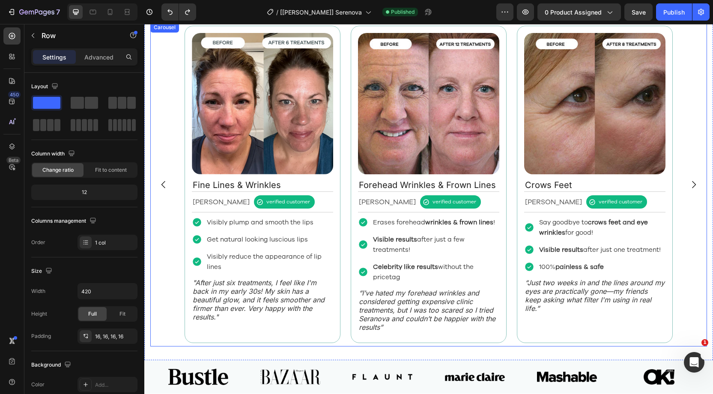
click at [164, 184] on icon "Carousel Back Arrow" at bounding box center [163, 184] width 10 height 10
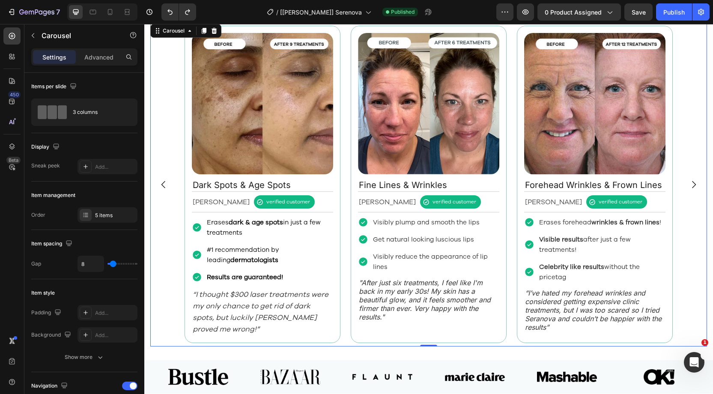
click at [164, 184] on icon "Carousel Back Arrow" at bounding box center [163, 184] width 10 height 10
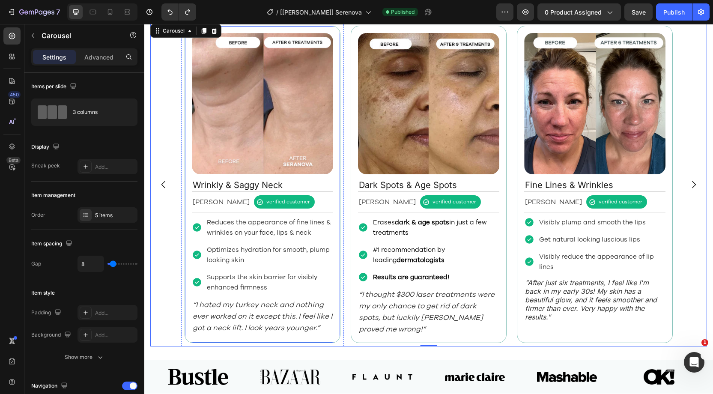
click at [188, 178] on div "Image Wrinkly & Saggy Neck Text Block [PERSON_NAME] Text Block verified custome…" at bounding box center [263, 184] width 156 height 317
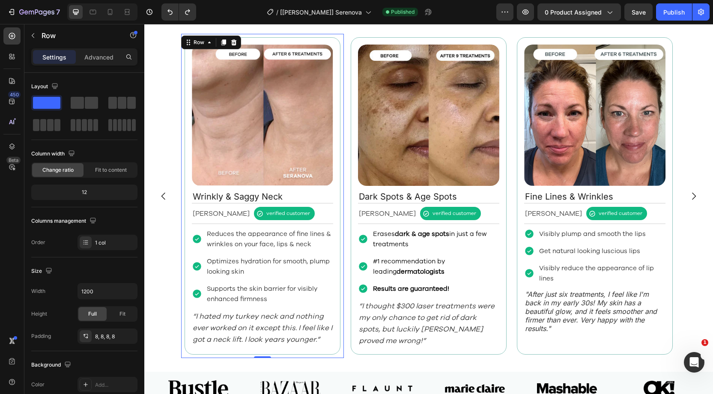
click at [182, 174] on div "Image Wrinkly & Saggy Neck Text Block [PERSON_NAME] Text Block verified custome…" at bounding box center [262, 196] width 163 height 324
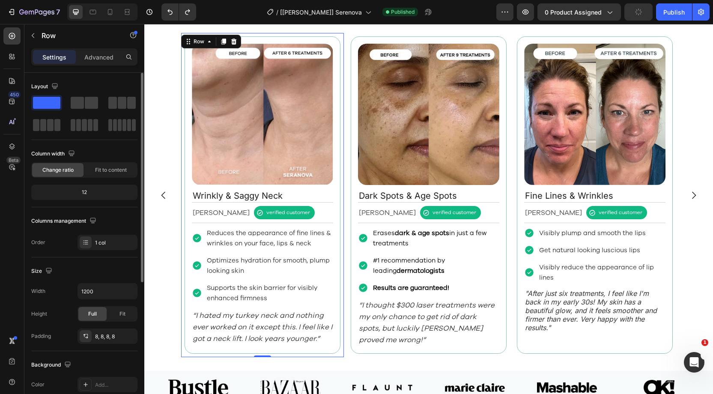
drag, startPoint x: 96, startPoint y: 54, endPoint x: 125, endPoint y: 175, distance: 124.3
click at [101, 57] on p "Advanced" at bounding box center [98, 57] width 29 height 9
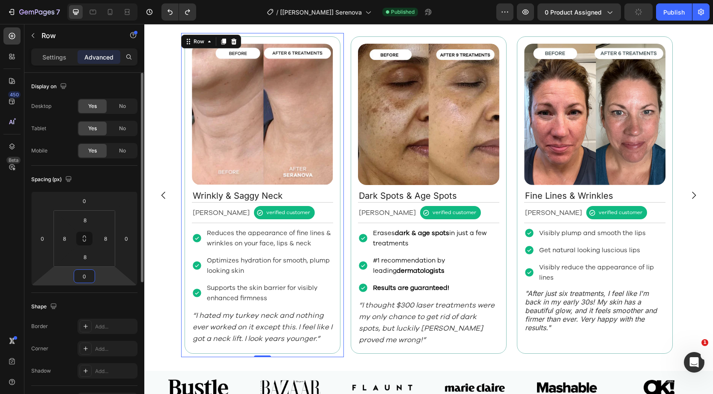
click at [88, 274] on input "0" at bounding box center [84, 276] width 17 height 13
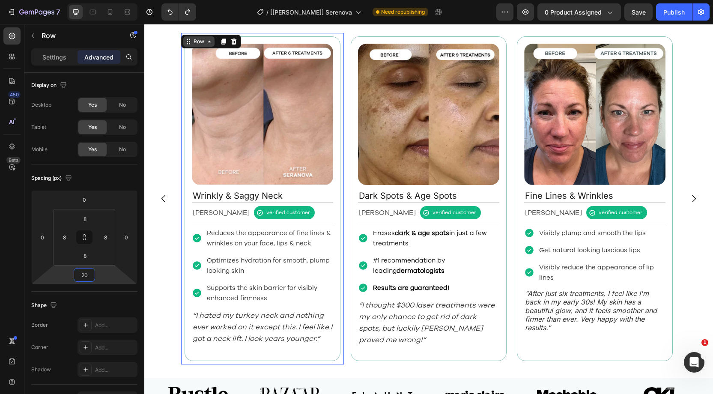
type input "20"
click at [197, 43] on div "Row" at bounding box center [199, 42] width 14 height 8
click at [56, 60] on p "Settings" at bounding box center [54, 57] width 24 height 9
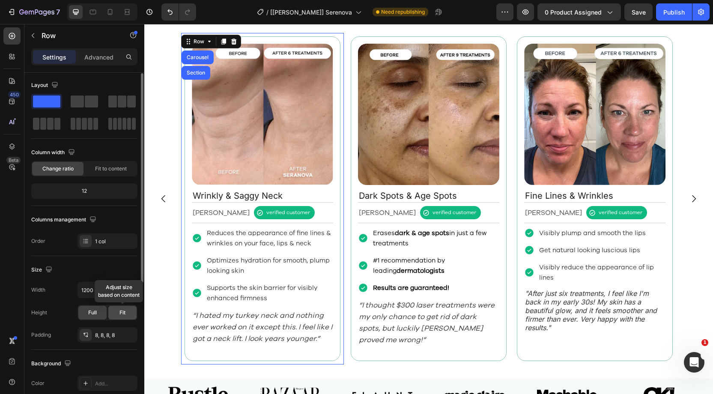
click at [117, 309] on div "Fit" at bounding box center [122, 313] width 28 height 14
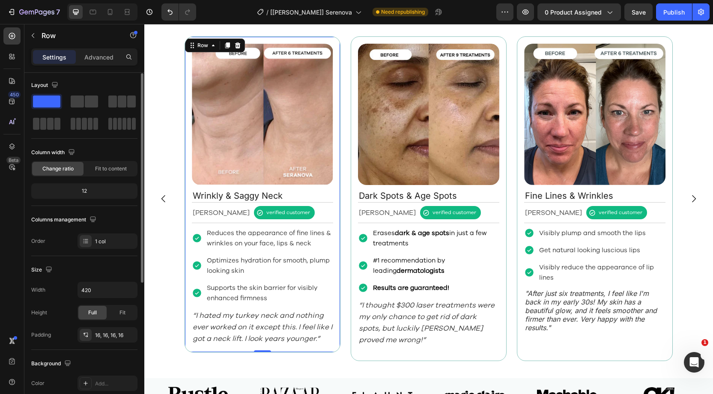
click at [193, 123] on div "Image Wrinkly & Saggy Neck Text Block [PERSON_NAME] Text Block verified custome…" at bounding box center [263, 194] width 156 height 316
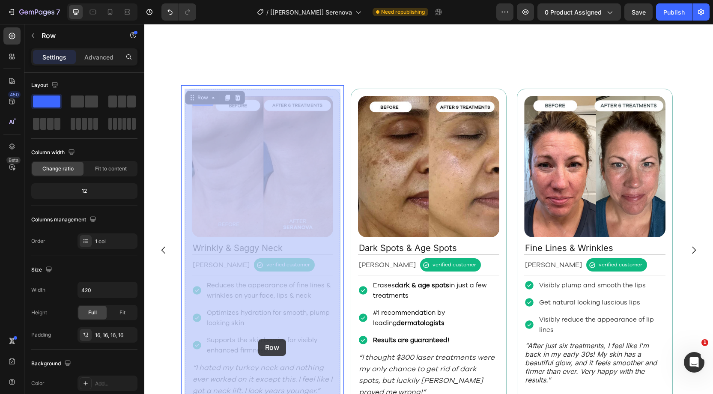
scroll to position [1040, 0]
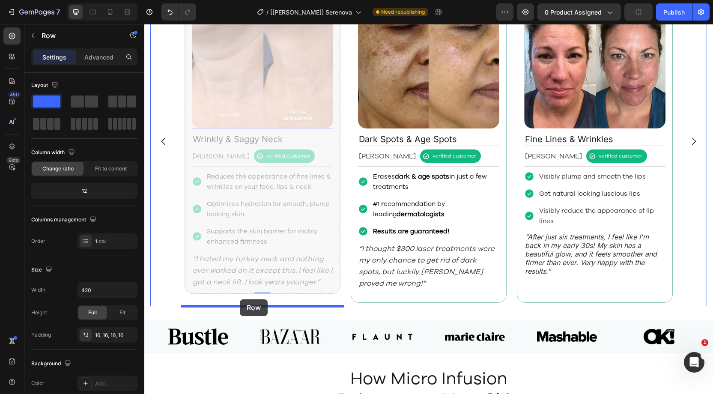
drag, startPoint x: 199, startPoint y: 46, endPoint x: 240, endPoint y: 299, distance: 256.9
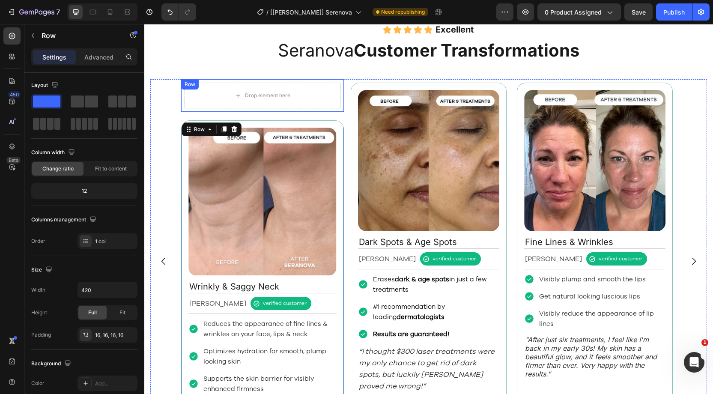
scroll to position [907, 0]
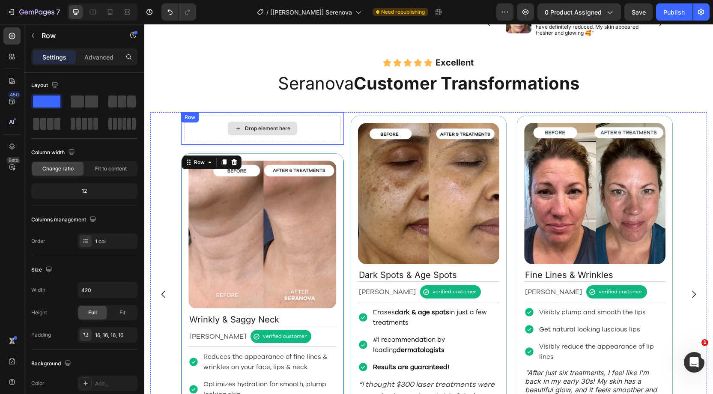
click at [214, 127] on div "Drop element here" at bounding box center [263, 129] width 156 height 26
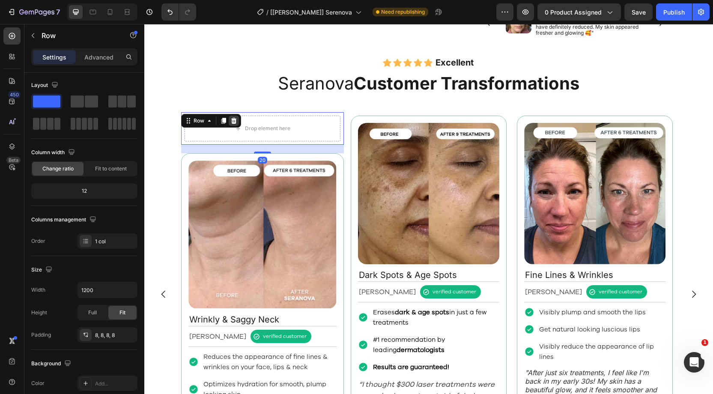
click at [233, 118] on icon at bounding box center [234, 121] width 6 height 6
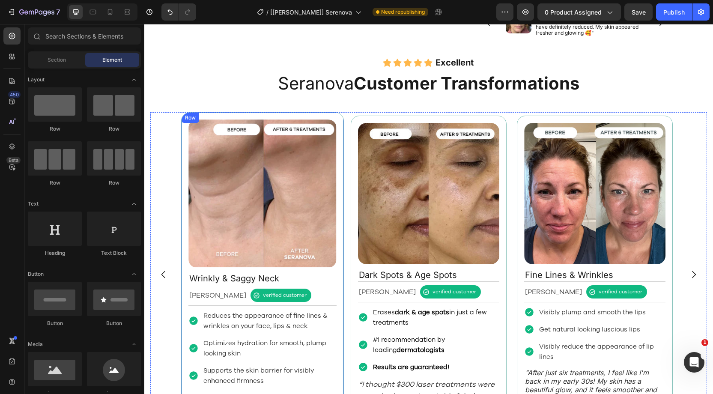
click at [186, 117] on div "Row" at bounding box center [191, 118] width 18 height 10
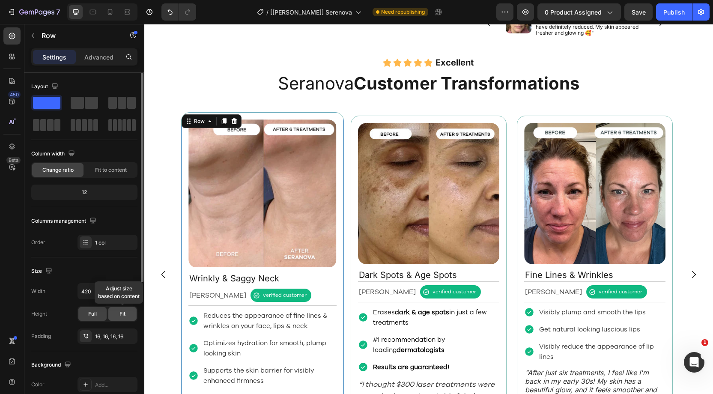
click at [123, 311] on span "Fit" at bounding box center [123, 314] width 6 height 8
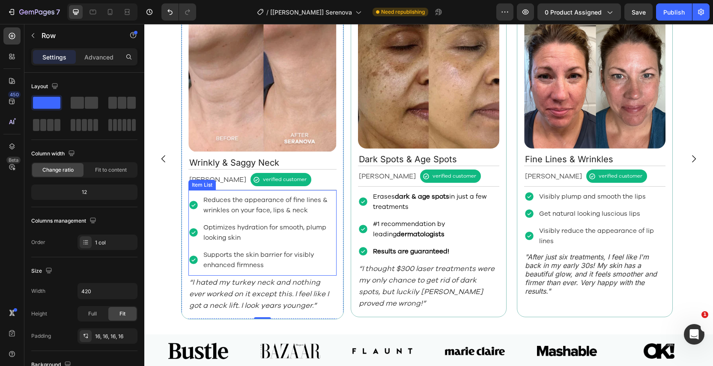
scroll to position [1024, 0]
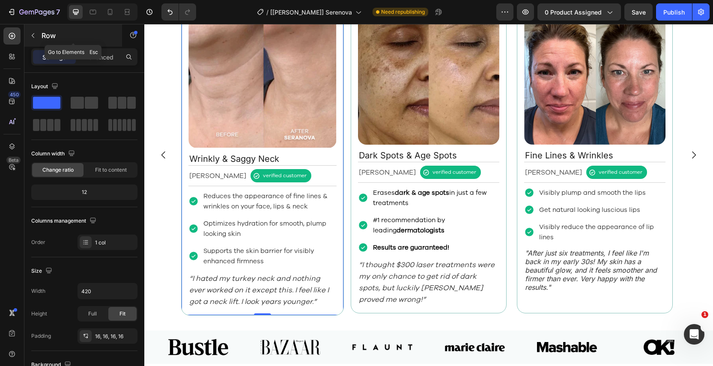
click at [33, 37] on icon "button" at bounding box center [33, 35] width 7 height 7
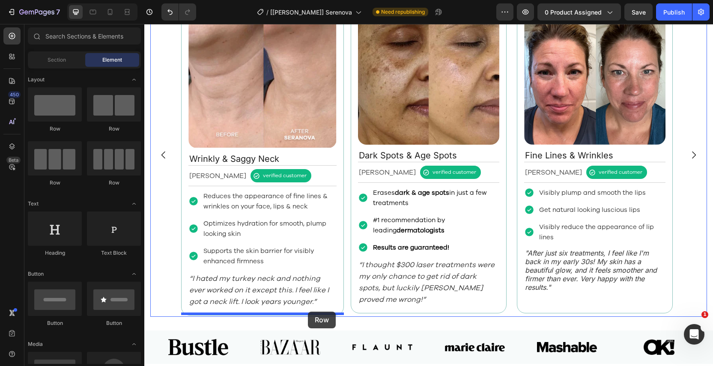
drag, startPoint x: 193, startPoint y: 135, endPoint x: 308, endPoint y: 311, distance: 210.2
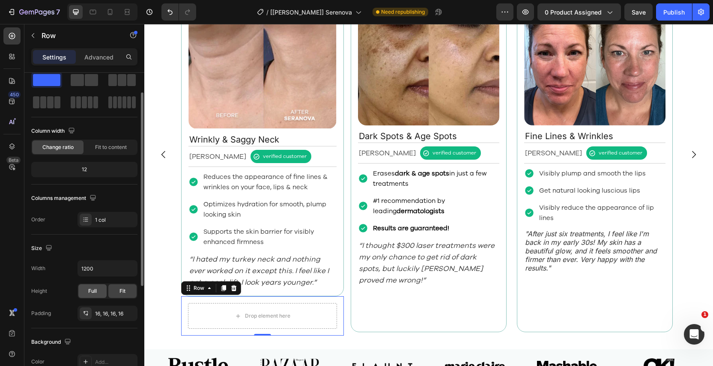
scroll to position [28, 0]
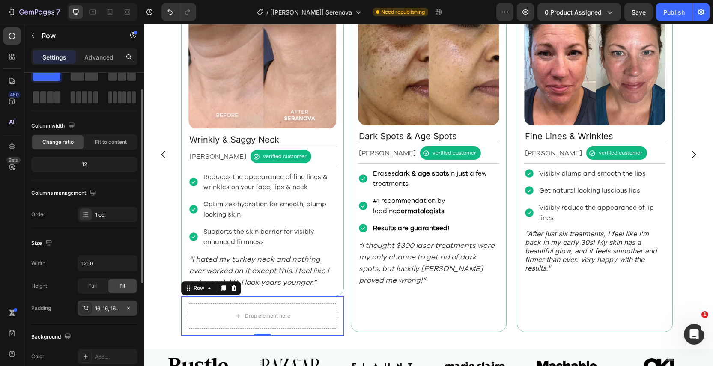
drag, startPoint x: 104, startPoint y: 306, endPoint x: 112, endPoint y: 306, distance: 8.1
click at [106, 306] on div "16, 16, 16, 16" at bounding box center [107, 309] width 25 height 8
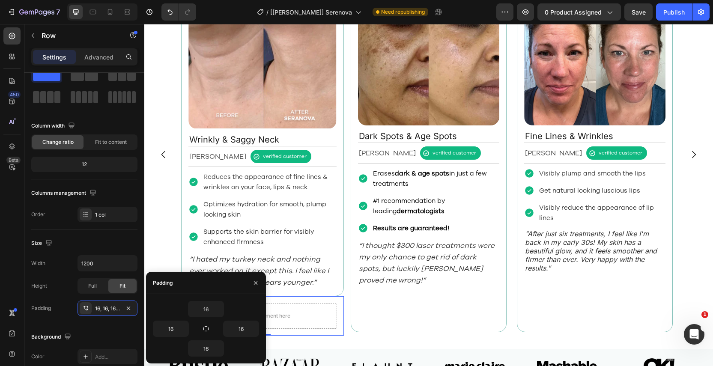
drag, startPoint x: 209, startPoint y: 327, endPoint x: 210, endPoint y: 318, distance: 9.0
click at [209, 327] on button "button" at bounding box center [206, 329] width 12 height 12
click at [210, 313] on input "16" at bounding box center [205, 309] width 35 height 15
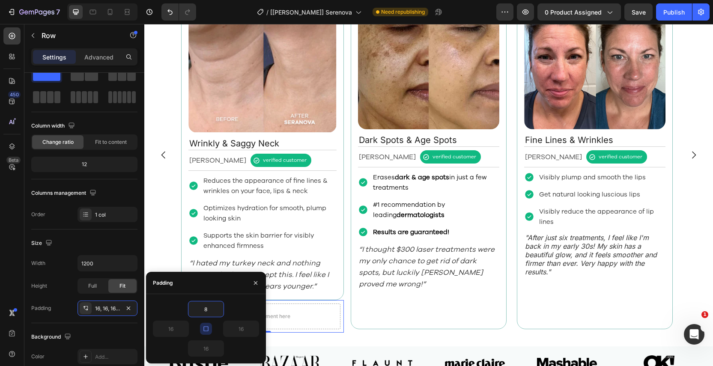
type input "8"
click at [199, 287] on div "Padding" at bounding box center [206, 283] width 120 height 22
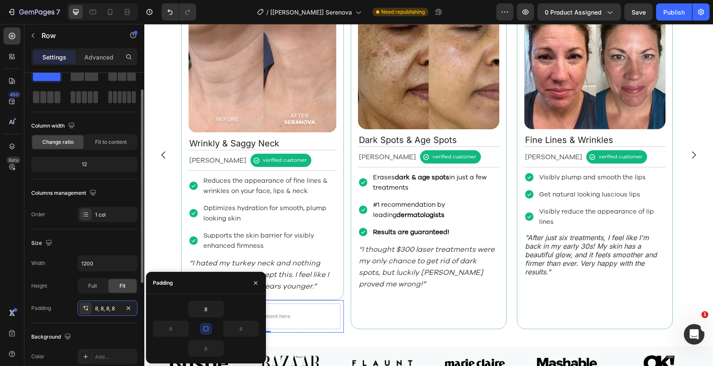
click at [112, 241] on div "Size" at bounding box center [84, 243] width 106 height 14
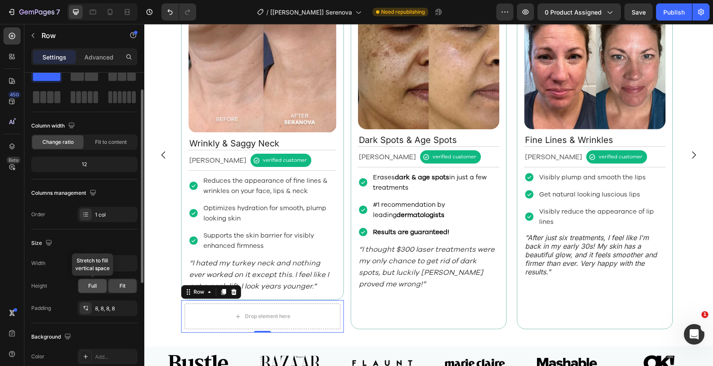
click at [94, 287] on span "Full" at bounding box center [92, 286] width 9 height 8
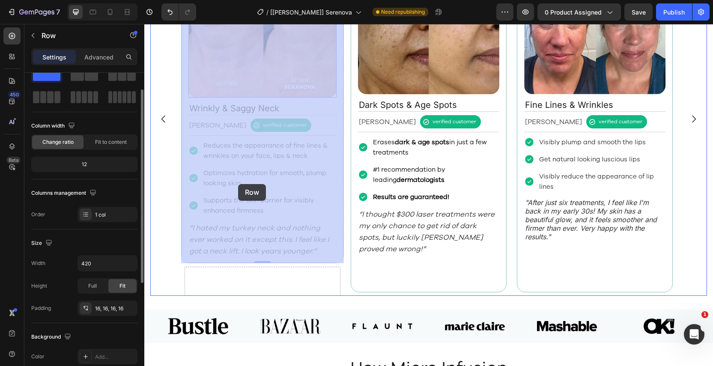
scroll to position [1075, 0]
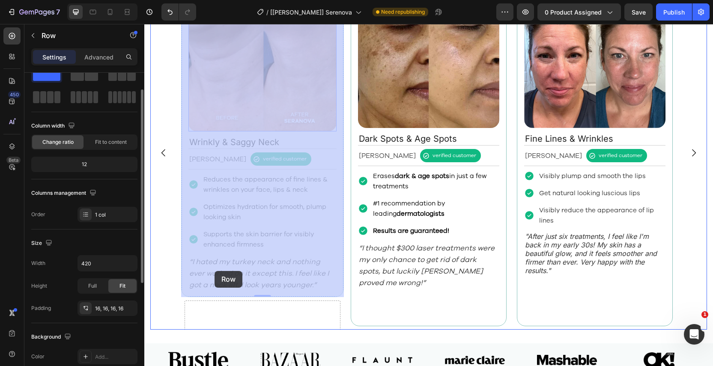
drag, startPoint x: 187, startPoint y: 102, endPoint x: 212, endPoint y: 283, distance: 182.0
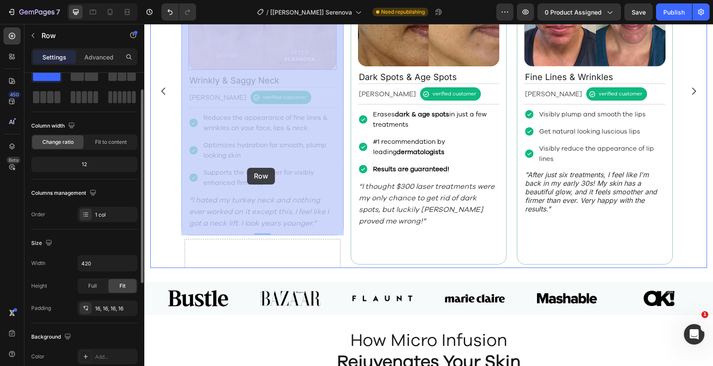
scroll to position [1104, 0]
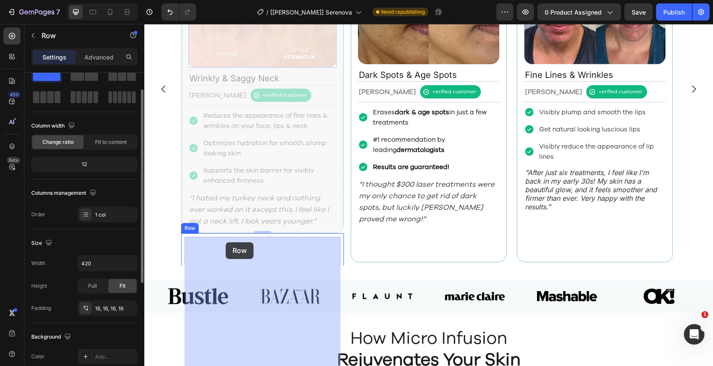
drag, startPoint x: 197, startPoint y: 36, endPoint x: 226, endPoint y: 242, distance: 208.0
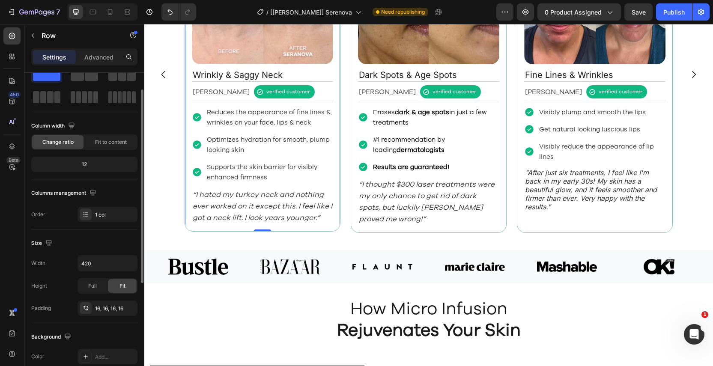
scroll to position [1088, 0]
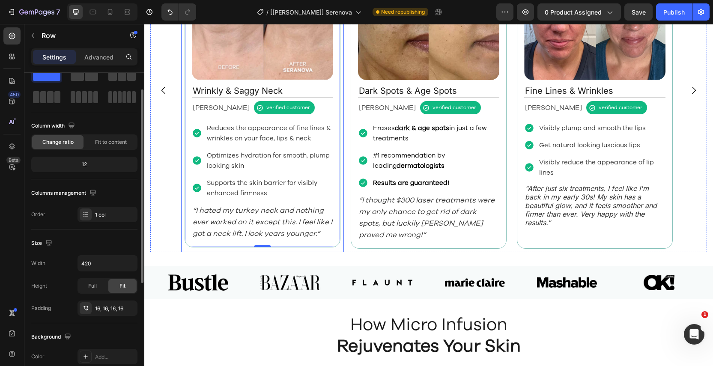
click at [184, 206] on div "Image Wrinkly & Saggy Neck Text Block [PERSON_NAME] Text Block verified custome…" at bounding box center [262, 90] width 163 height 324
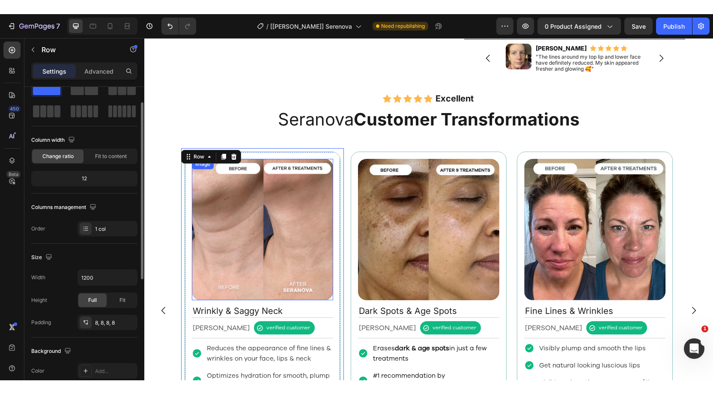
scroll to position [885, 0]
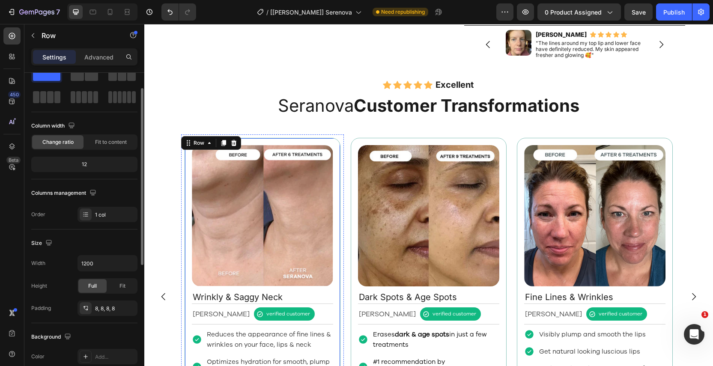
click at [189, 161] on div "Image Wrinkly & Saggy Neck Text Block [PERSON_NAME] Text Block verified custome…" at bounding box center [263, 296] width 156 height 316
click at [96, 284] on span "Full" at bounding box center [92, 286] width 9 height 8
click at [183, 171] on div "Image Wrinkly & Saggy Neck Text Block [PERSON_NAME] Text Block verified custome…" at bounding box center [262, 296] width 163 height 324
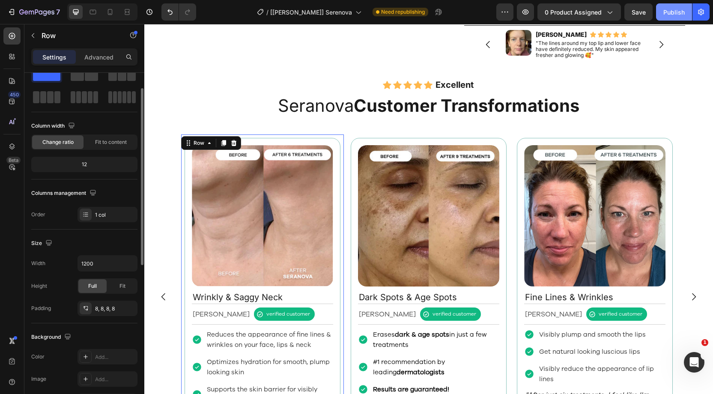
click at [673, 16] on div "Publish" at bounding box center [673, 12] width 21 height 9
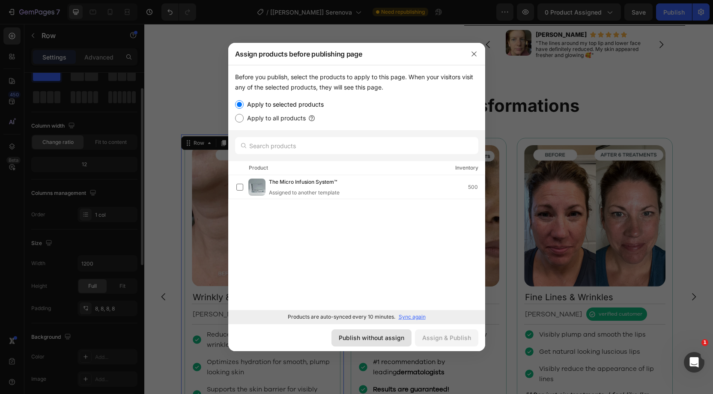
click at [390, 336] on div "Publish without assign" at bounding box center [372, 337] width 66 height 9
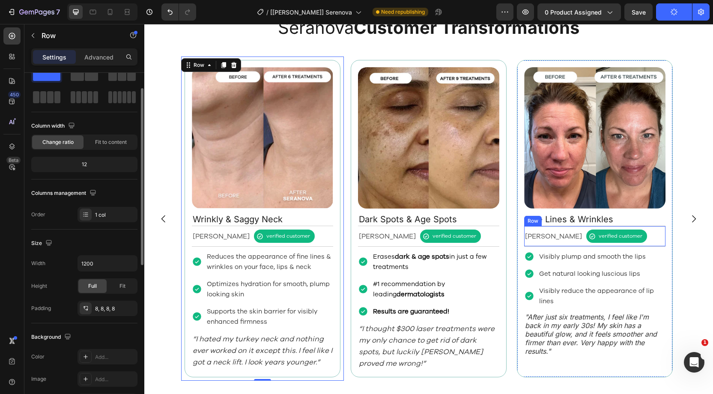
scroll to position [978, 0]
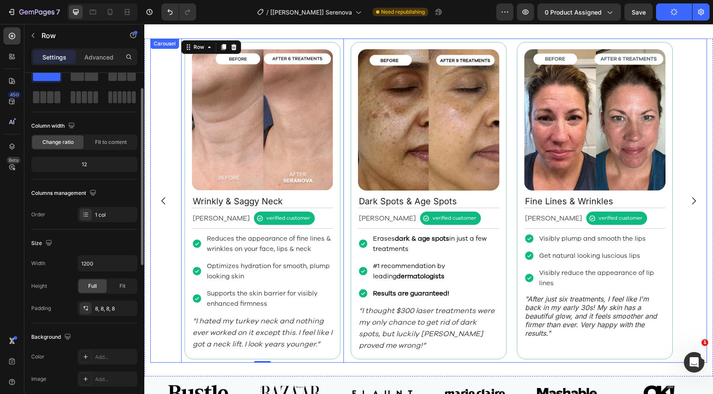
click at [695, 197] on icon "Carousel Next Arrow" at bounding box center [694, 201] width 10 height 10
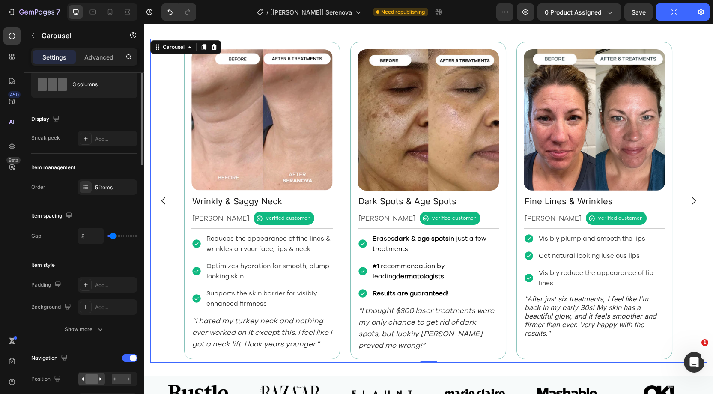
scroll to position [0, 0]
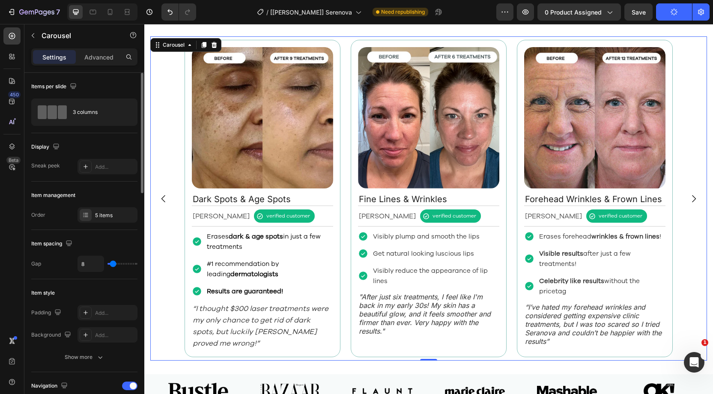
click at [690, 198] on icon "Carousel Next Arrow" at bounding box center [694, 199] width 10 height 10
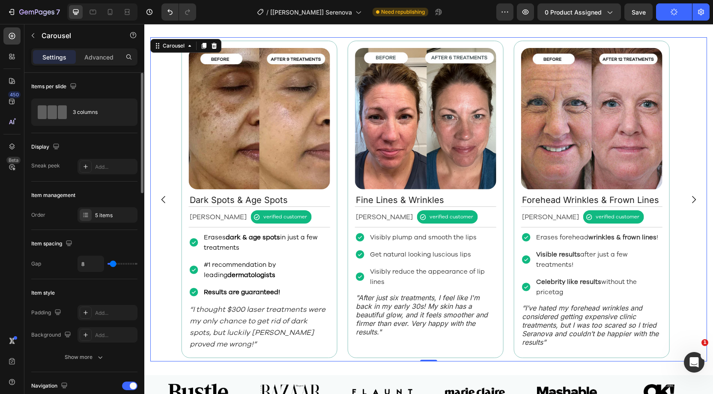
scroll to position [982, 0]
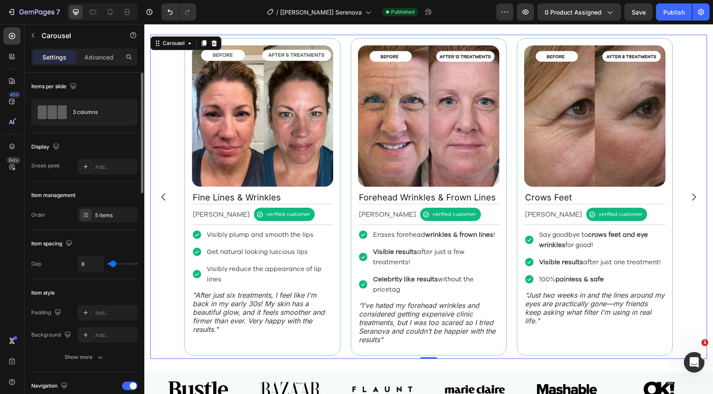
click at [692, 198] on icon "Carousel Next Arrow" at bounding box center [694, 197] width 10 height 10
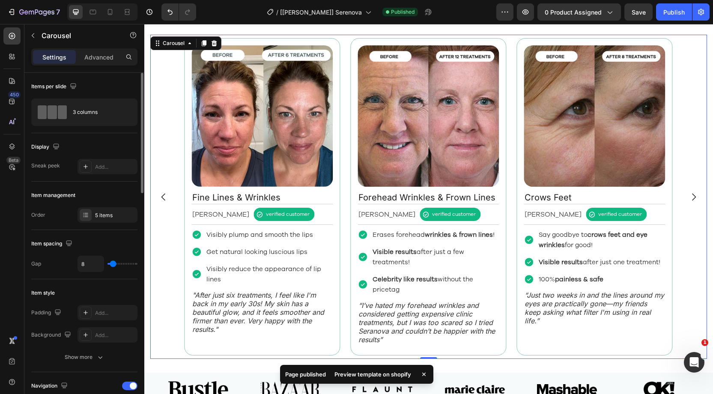
scroll to position [983, 0]
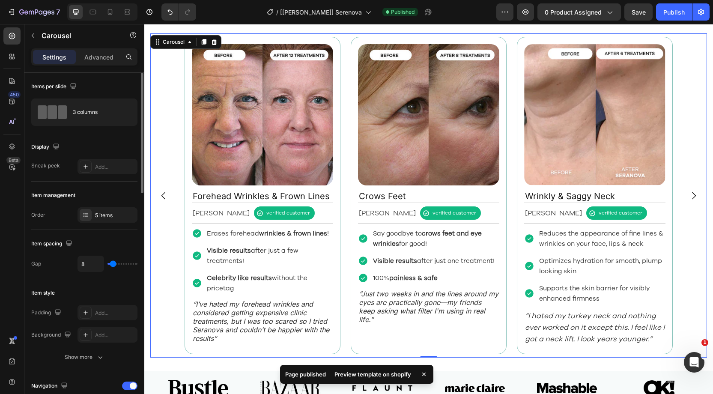
click at [692, 198] on icon "Carousel Next Arrow" at bounding box center [694, 196] width 10 height 10
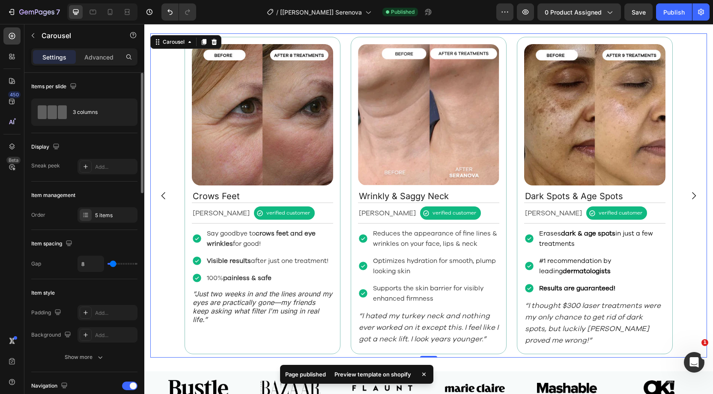
click at [692, 198] on icon "Carousel Next Arrow" at bounding box center [694, 196] width 10 height 10
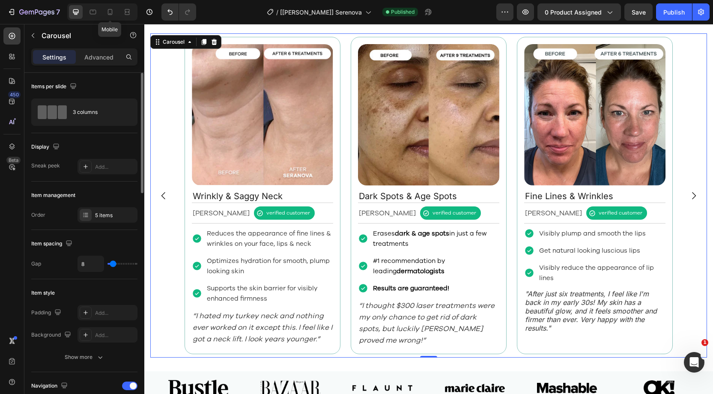
drag, startPoint x: 115, startPoint y: 9, endPoint x: 134, endPoint y: 17, distance: 21.2
click at [114, 9] on div at bounding box center [110, 12] width 14 height 14
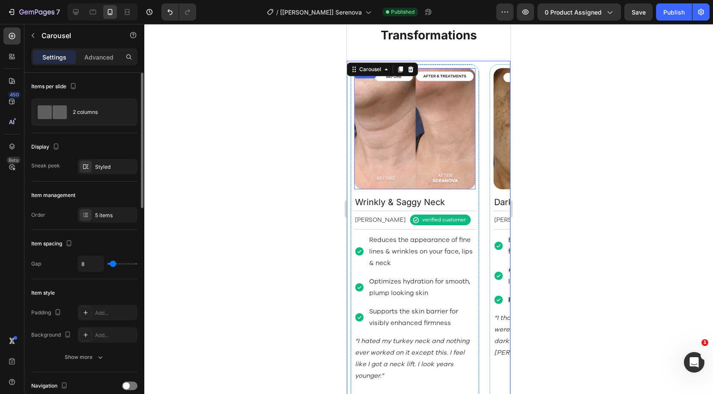
scroll to position [669, 0]
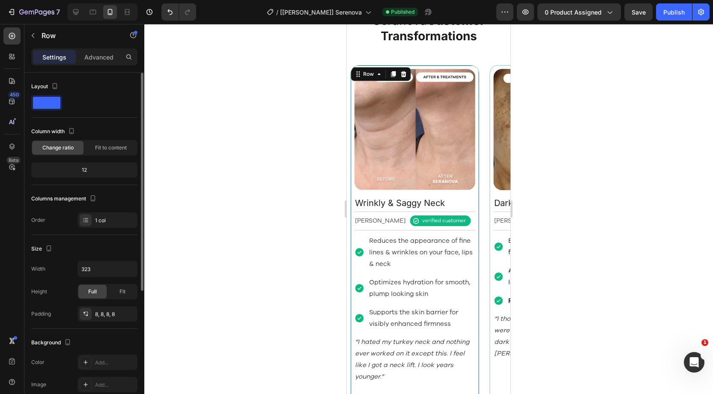
click at [353, 103] on div "Image Wrinkly & Saggy Neck Text Block [PERSON_NAME] Text Block verified custome…" at bounding box center [414, 234] width 129 height 338
click at [371, 75] on div "Row" at bounding box center [369, 74] width 14 height 8
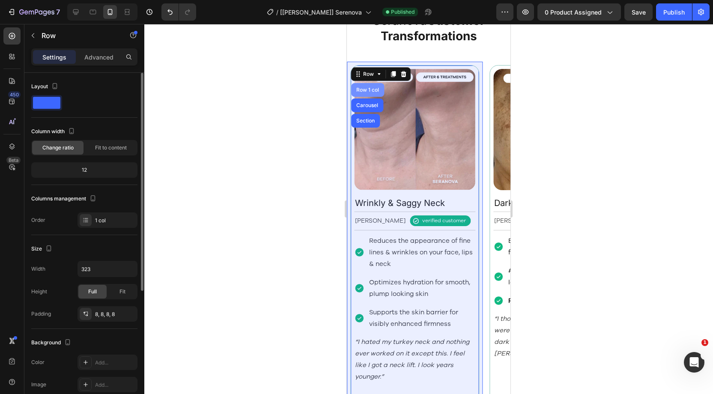
click at [367, 87] on div "Row 1 col" at bounding box center [368, 89] width 26 height 5
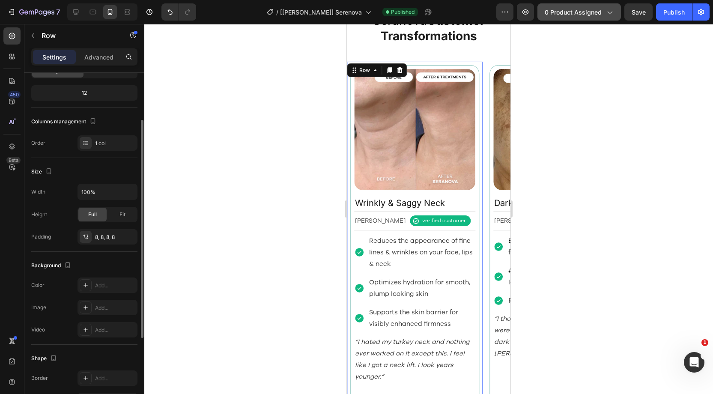
scroll to position [78, 0]
